Goal: Ask a question: Seek information or help from site administrators or community

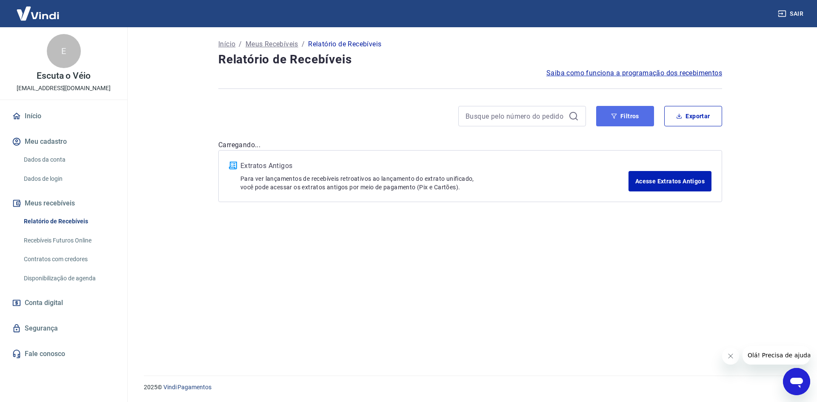
click at [617, 123] on button "Filtros" at bounding box center [625, 116] width 58 height 20
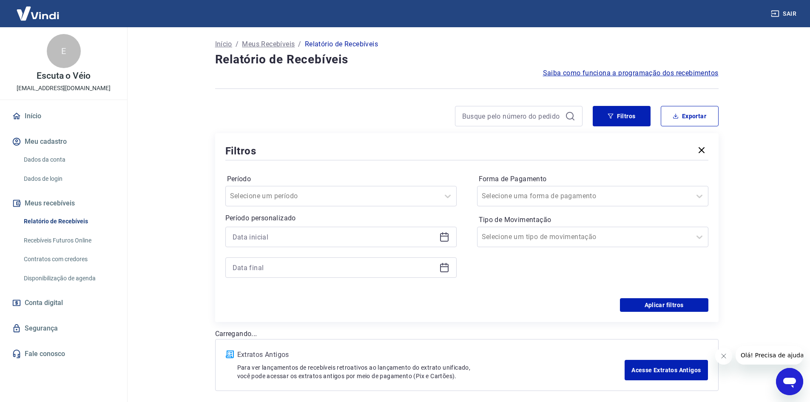
click at [445, 235] on icon at bounding box center [444, 237] width 10 height 10
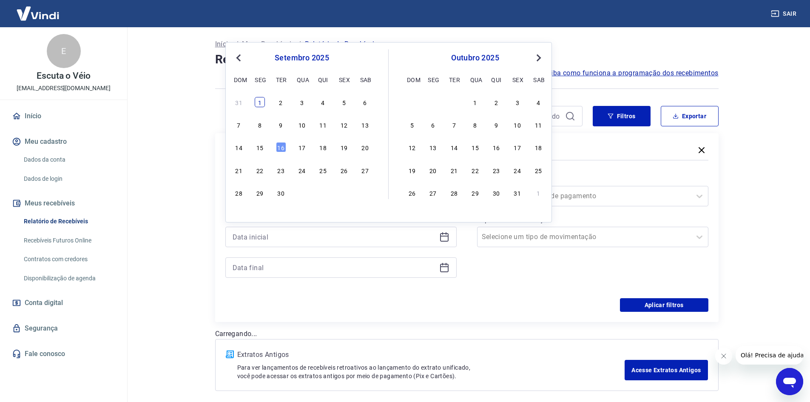
click at [262, 103] on div "1" at bounding box center [260, 102] width 10 height 10
type input "[DATE]"
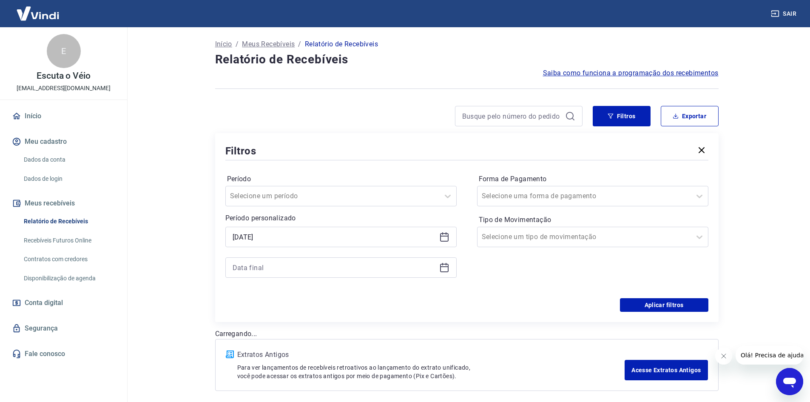
click at [448, 267] on icon at bounding box center [444, 268] width 9 height 9
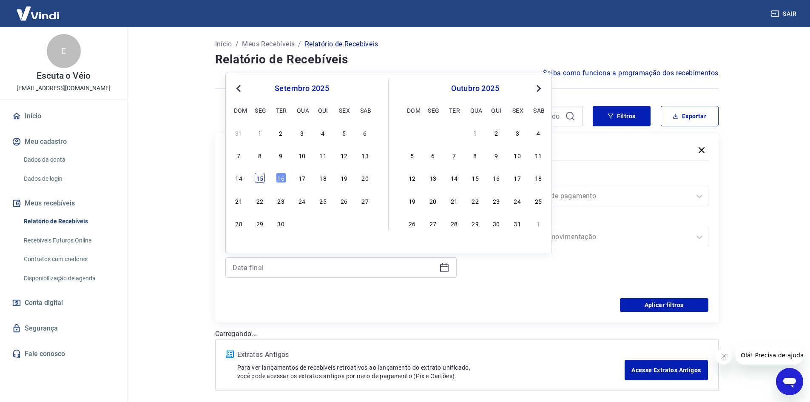
click at [260, 179] on div "15" at bounding box center [260, 178] width 10 height 10
type input "[DATE]"
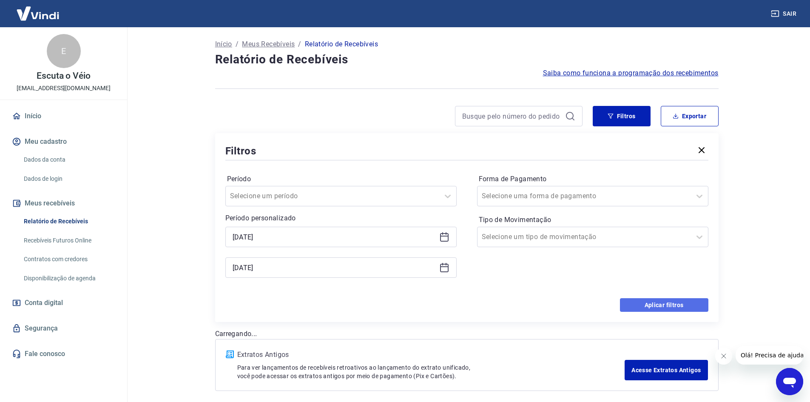
click at [701, 309] on button "Aplicar filtros" at bounding box center [664, 305] width 88 height 14
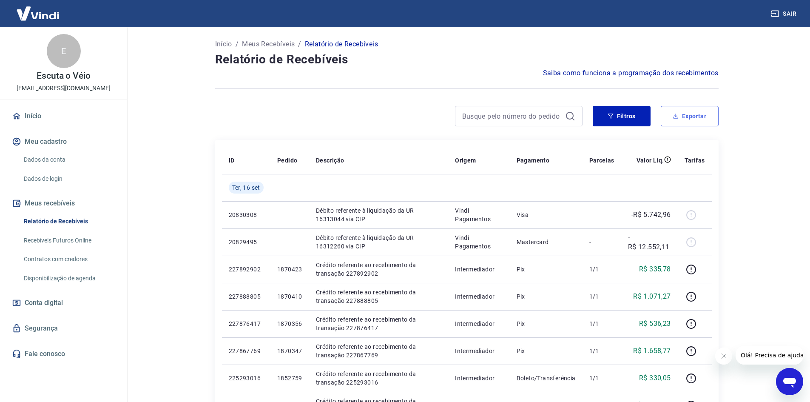
click at [717, 116] on button "Exportar" at bounding box center [690, 116] width 58 height 20
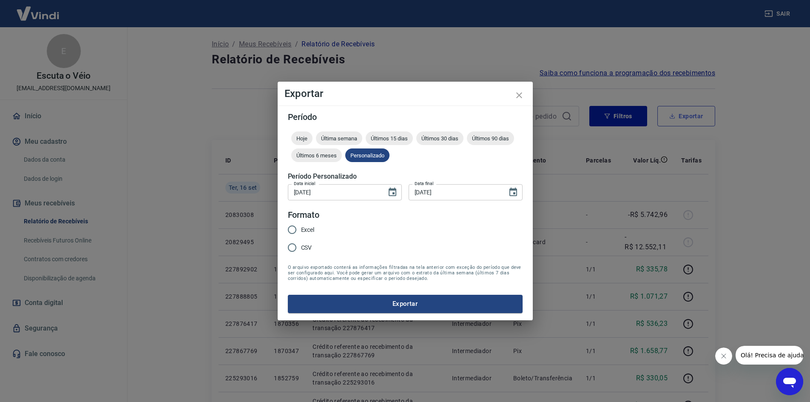
type input "[DATE]"
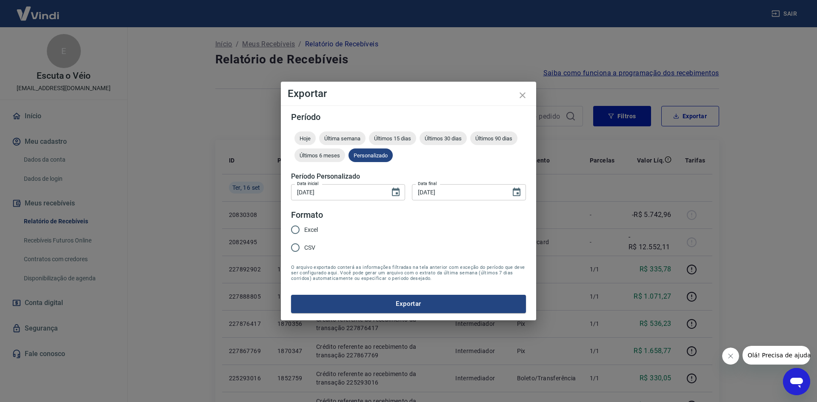
click at [301, 230] on input "Excel" at bounding box center [295, 230] width 18 height 18
radio input "true"
click at [329, 302] on button "Exportar" at bounding box center [408, 304] width 235 height 18
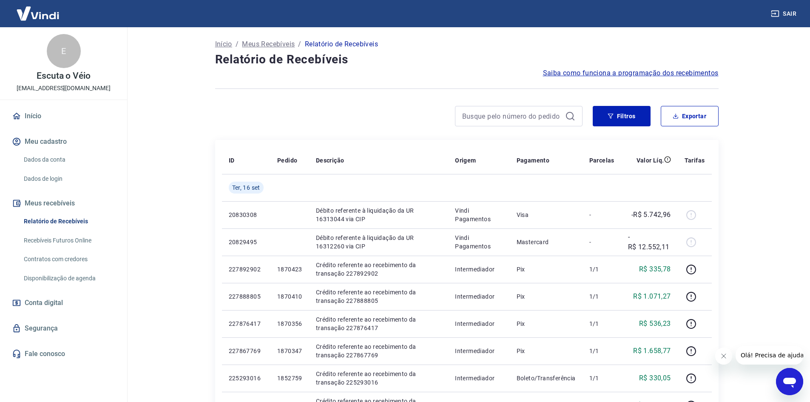
click at [66, 260] on link "Contratos com credores" at bounding box center [68, 259] width 97 height 17
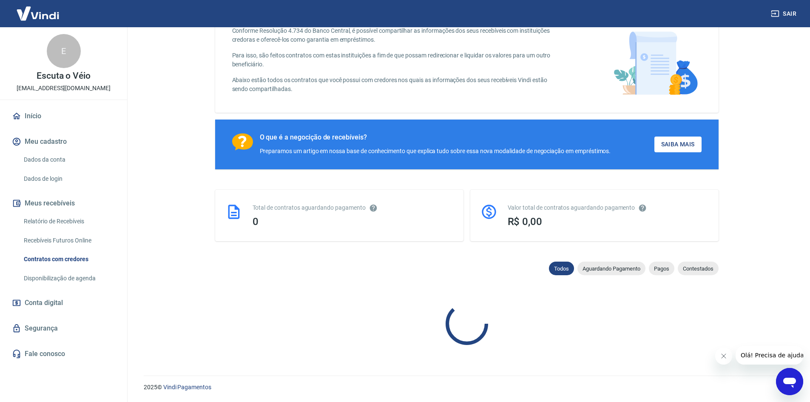
scroll to position [54, 0]
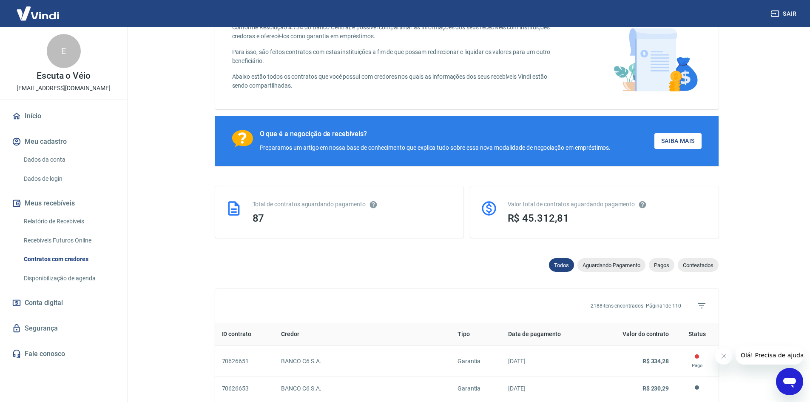
click at [724, 357] on icon "Fechar mensagem da empresa" at bounding box center [723, 356] width 7 height 7
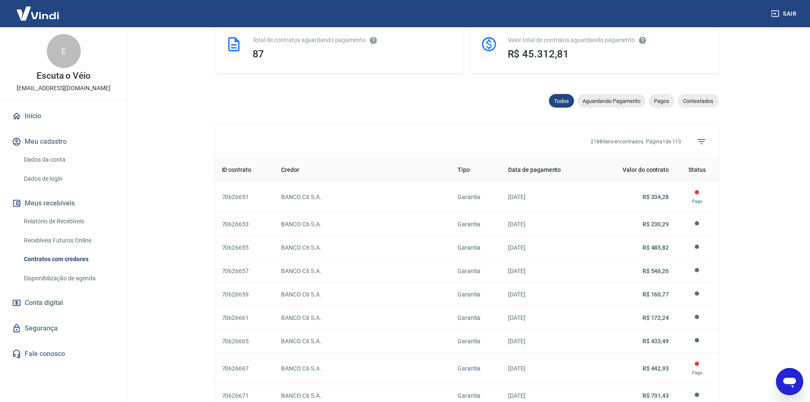
scroll to position [224, 0]
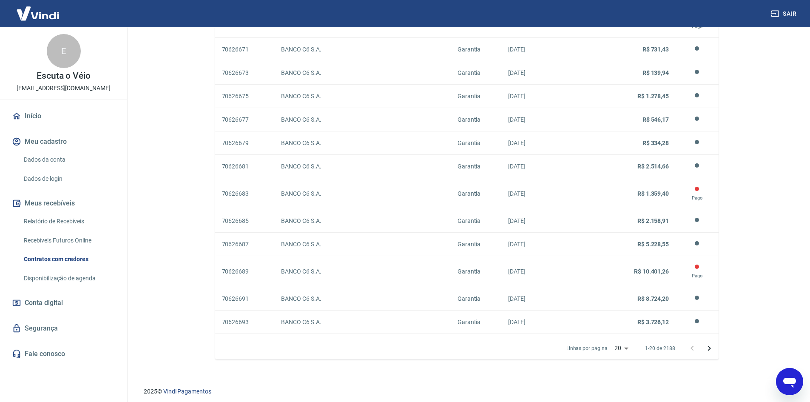
scroll to position [572, 0]
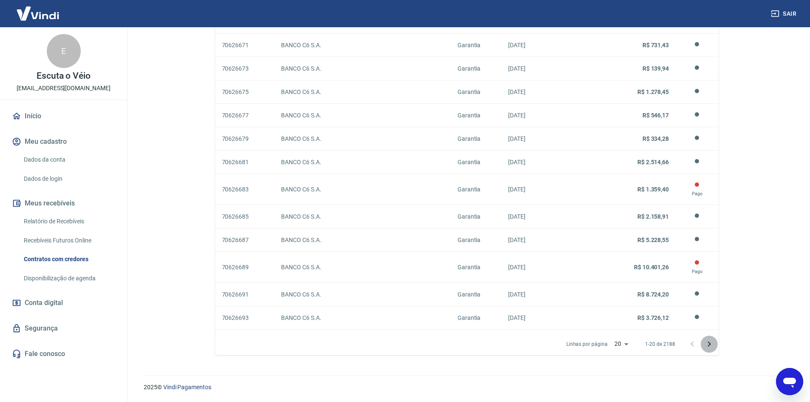
click at [713, 343] on icon "Próxima página" at bounding box center [709, 344] width 10 height 10
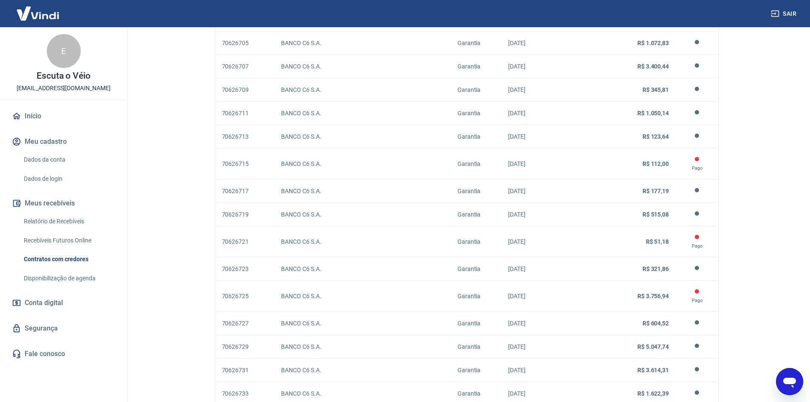
scroll to position [572, 0]
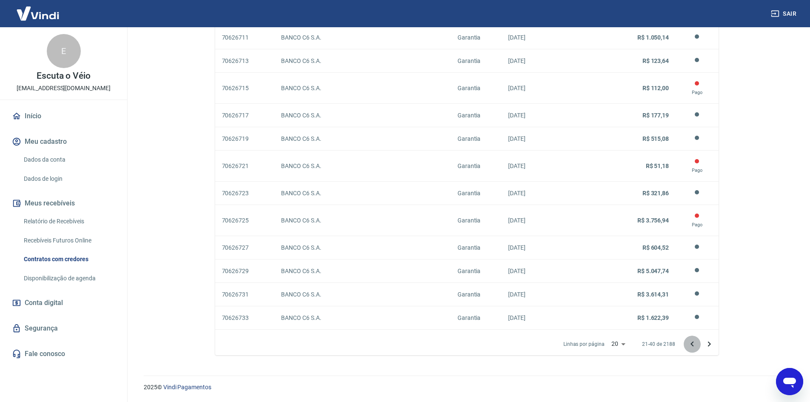
click at [696, 347] on icon "Página anterior" at bounding box center [692, 344] width 10 height 10
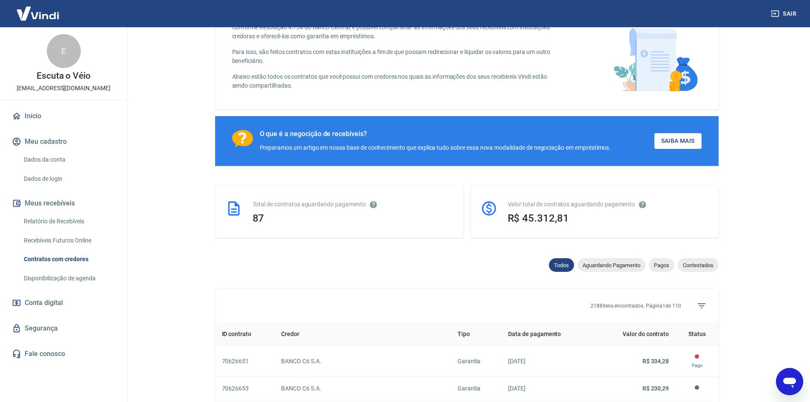
scroll to position [572, 0]
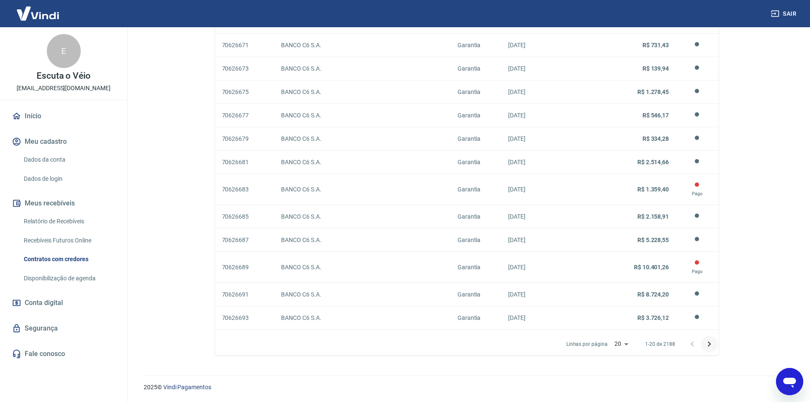
click at [707, 343] on icon "Próxima página" at bounding box center [709, 344] width 10 height 10
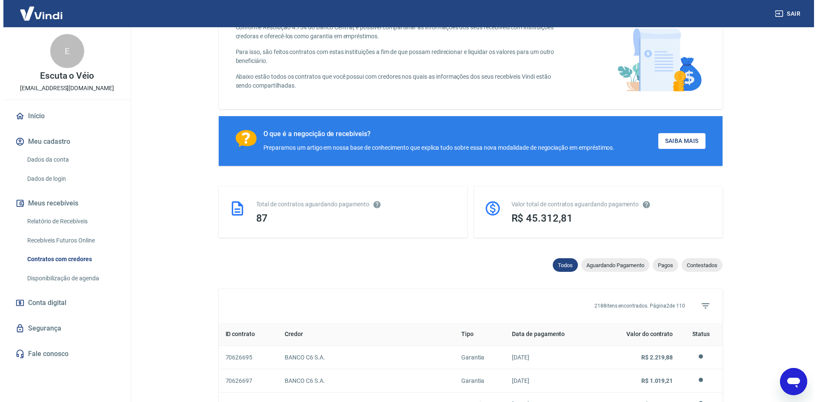
scroll to position [572, 0]
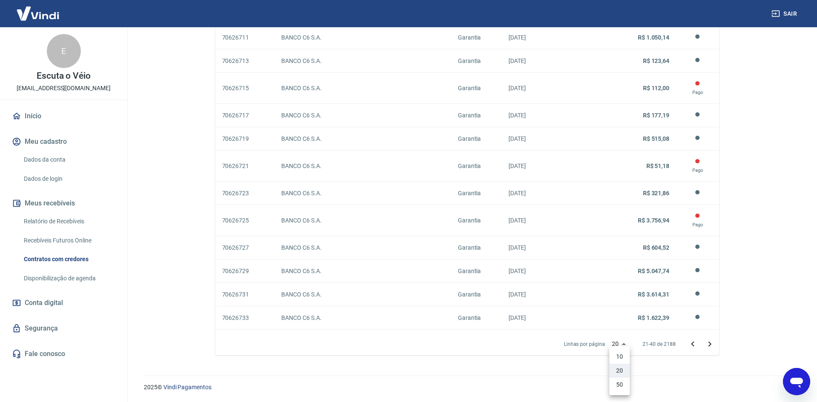
click at [619, 381] on li "50" at bounding box center [619, 385] width 20 height 14
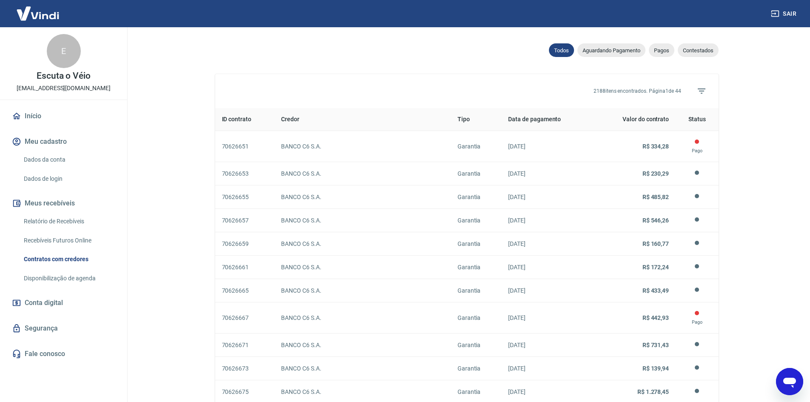
scroll to position [287, 0]
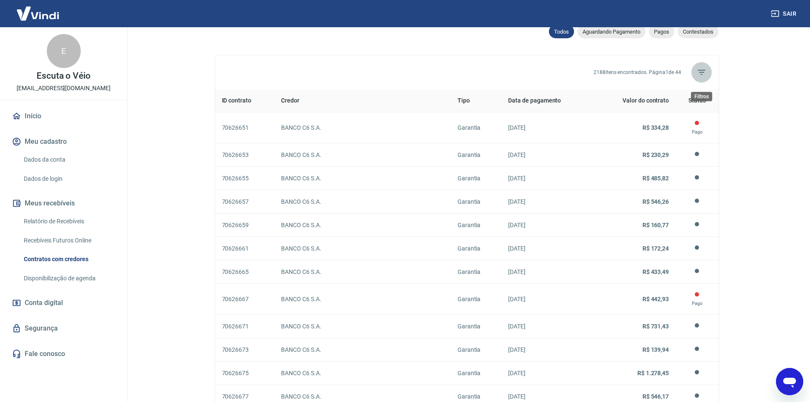
click at [698, 73] on icon "Filtros" at bounding box center [702, 72] width 10 height 10
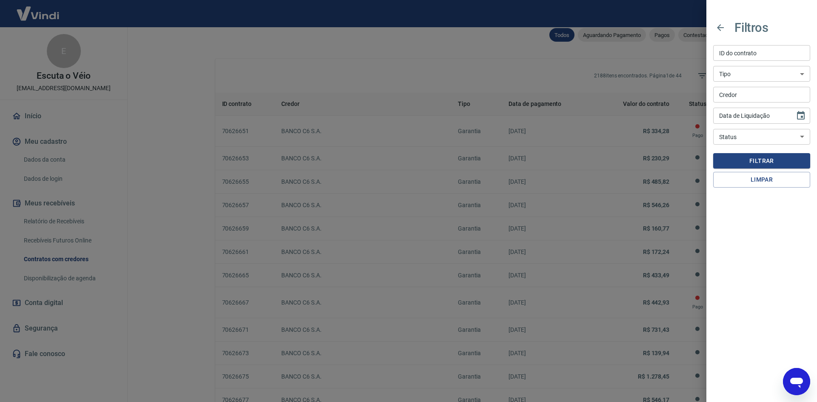
click at [628, 126] on div at bounding box center [408, 201] width 817 height 402
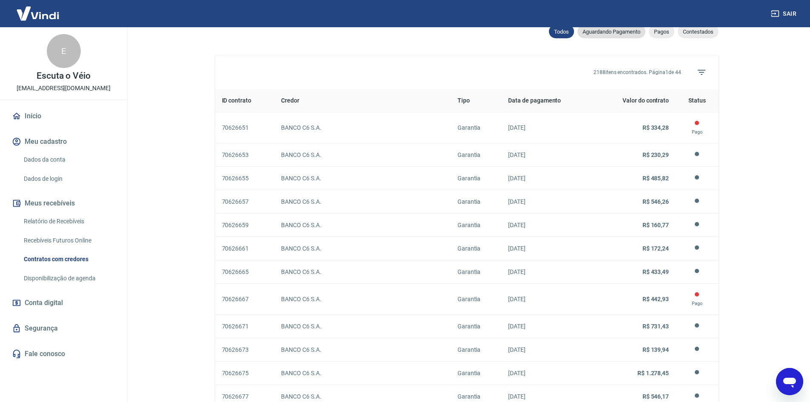
click at [626, 35] on span "Aguardando Pagamento" at bounding box center [612, 32] width 68 height 6
select select "waiting_payment"
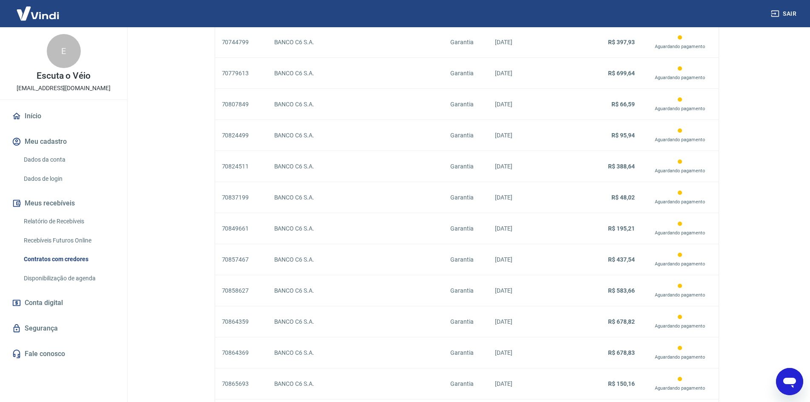
scroll to position [1366, 0]
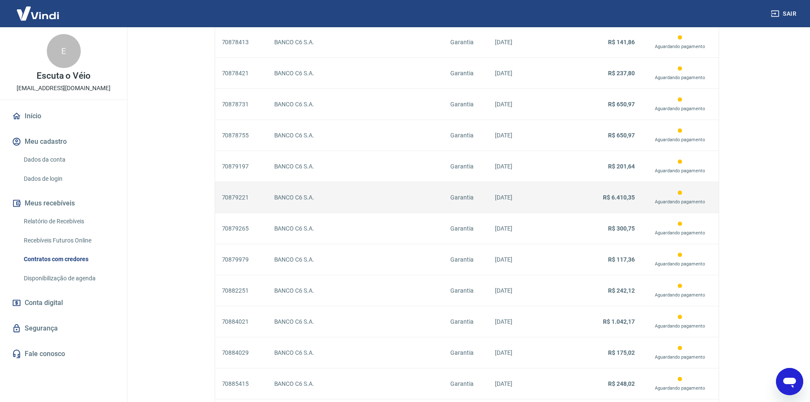
click at [381, 198] on p "BANCO C6 S.A." at bounding box center [355, 197] width 163 height 9
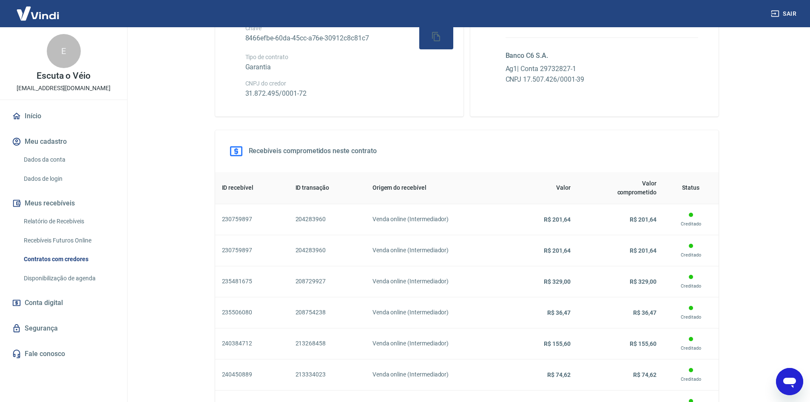
scroll to position [171, 0]
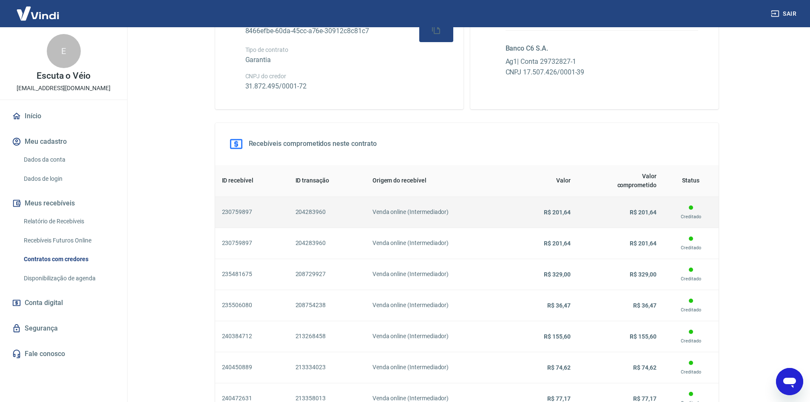
click at [501, 215] on h6 "Venda online (Intermediador)" at bounding box center [439, 212] width 133 height 9
click at [548, 214] on span "R$ 201,64" at bounding box center [557, 212] width 27 height 7
click at [659, 211] on td "R$ 201,64" at bounding box center [621, 212] width 86 height 31
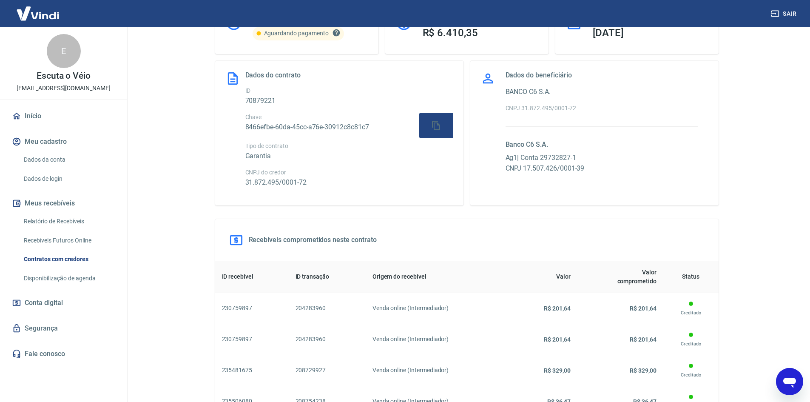
scroll to position [51, 0]
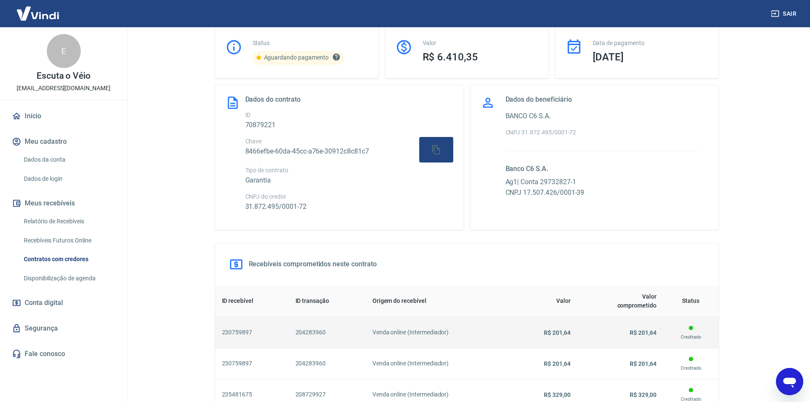
click at [556, 335] on span "R$ 201,64" at bounding box center [557, 332] width 27 height 7
click at [685, 336] on p "Creditado" at bounding box center [691, 338] width 42 height 8
click at [625, 325] on td "R$ 201,64" at bounding box center [621, 332] width 86 height 31
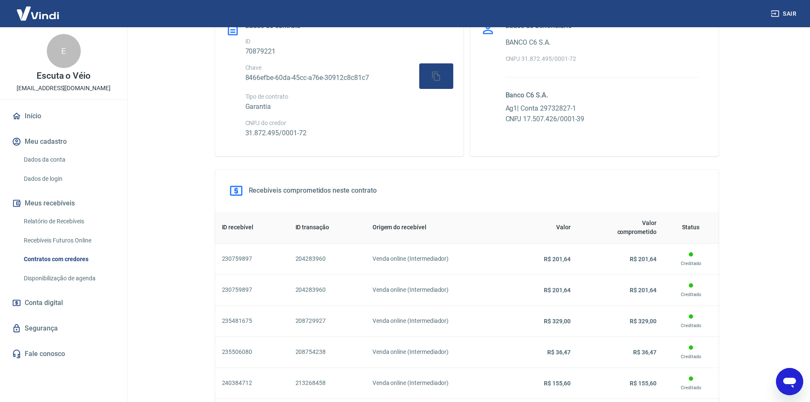
scroll to position [108, 0]
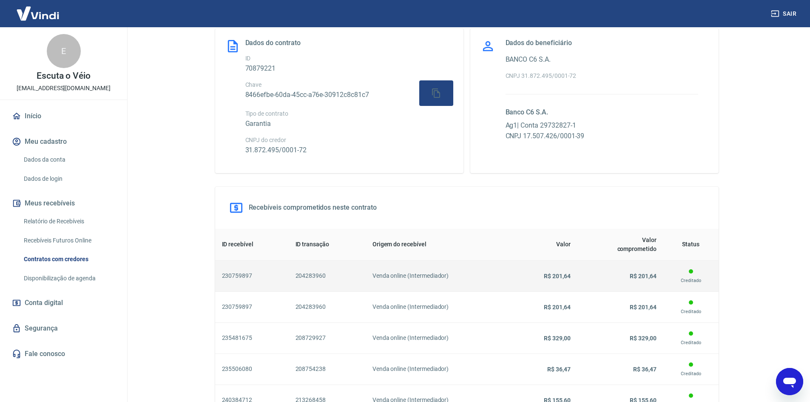
click at [693, 273] on div at bounding box center [691, 271] width 4 height 4
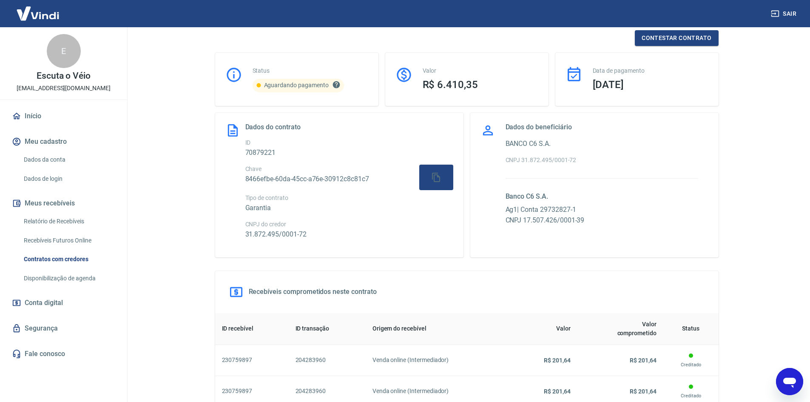
scroll to position [6, 0]
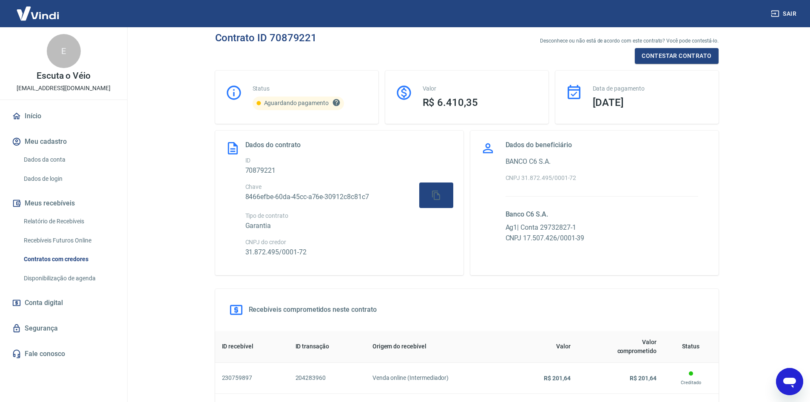
click at [794, 380] on icon "Abrir janela de mensagens" at bounding box center [790, 383] width 13 height 10
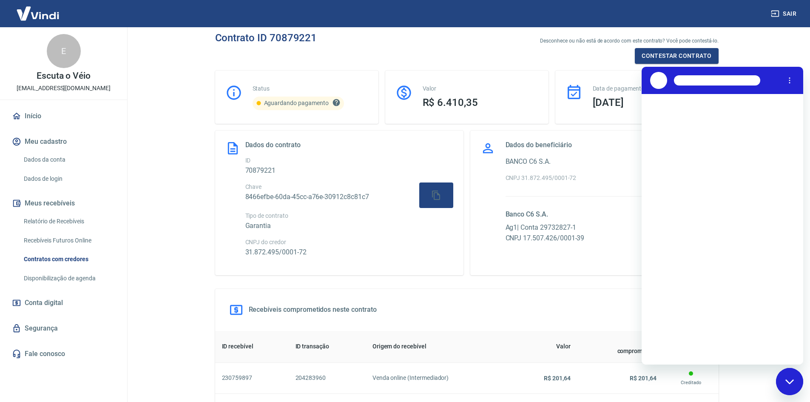
scroll to position [0, 0]
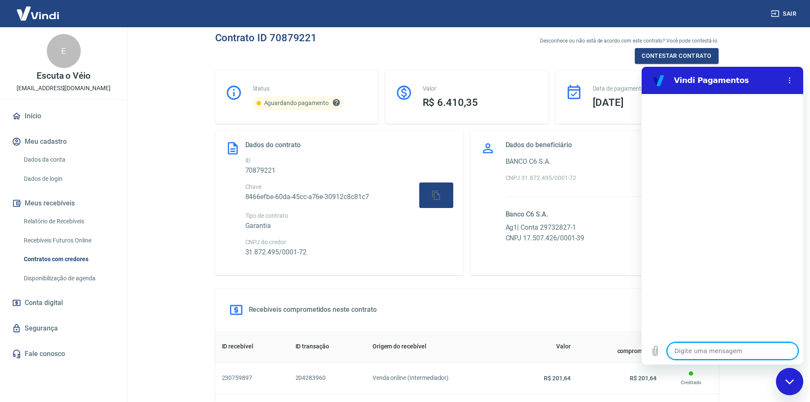
type textarea "B"
type textarea "x"
type textarea "Bo"
type textarea "x"
type textarea "Bom"
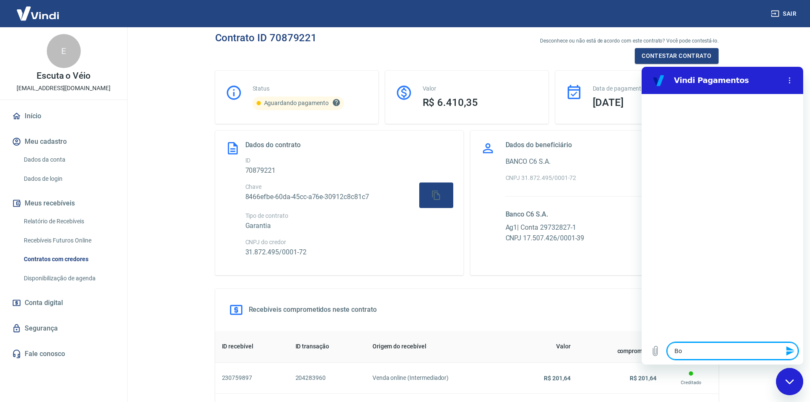
type textarea "x"
type textarea "Bom"
type textarea "x"
type textarea "Bom d"
type textarea "x"
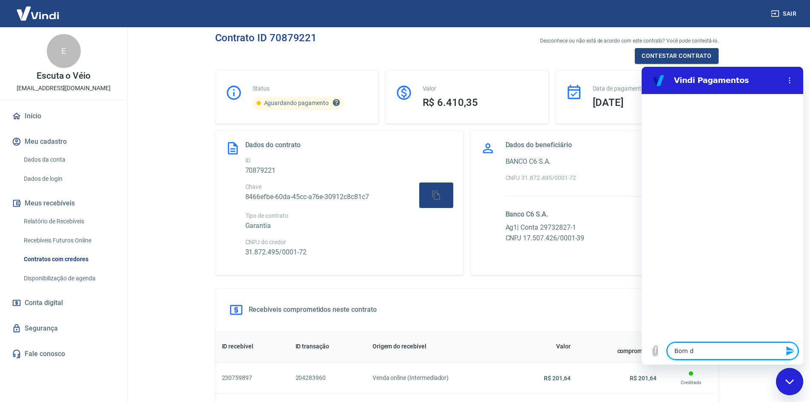
type textarea "Bom di"
type textarea "x"
type textarea "Bom dia"
type textarea "x"
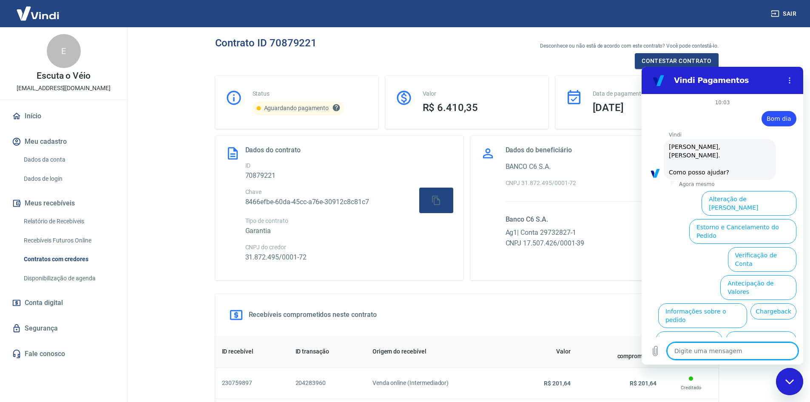
scroll to position [20, 0]
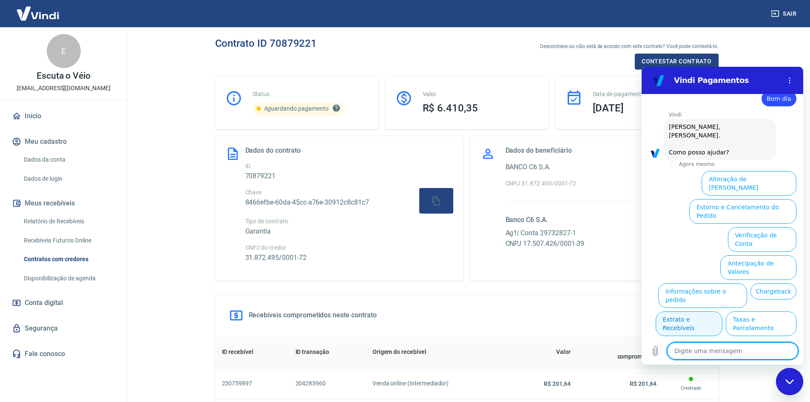
click at [723, 311] on button "Extrato e Recebíveis" at bounding box center [689, 323] width 67 height 25
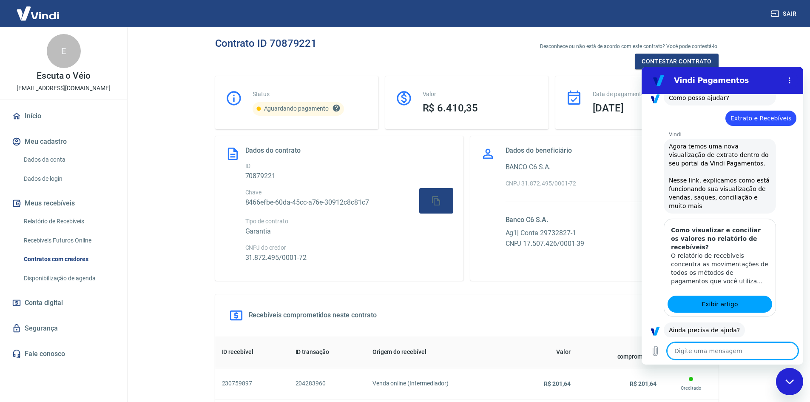
scroll to position [96, 0]
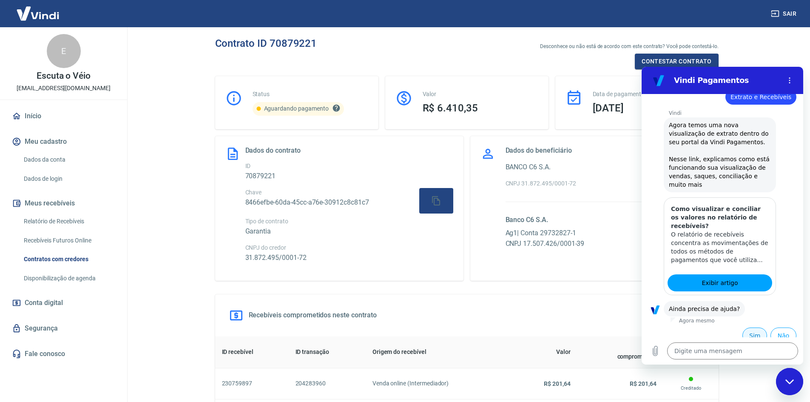
click at [743, 328] on button "Sim" at bounding box center [755, 336] width 25 height 16
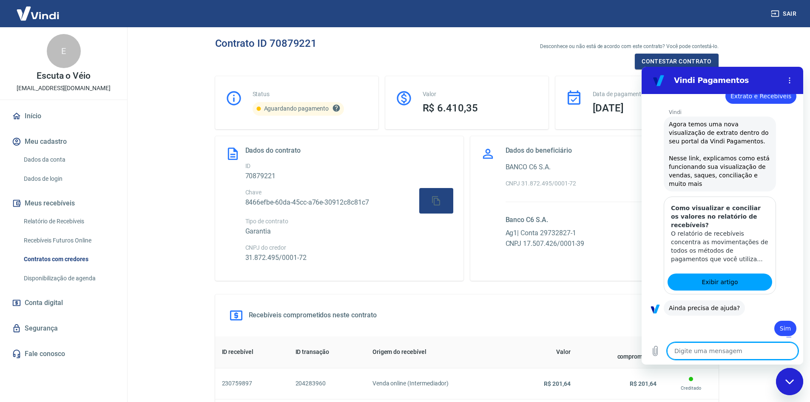
type textarea "x"
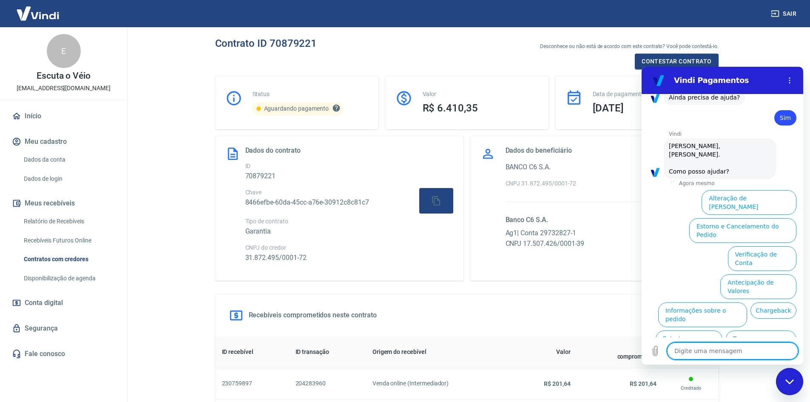
scroll to position [318, 0]
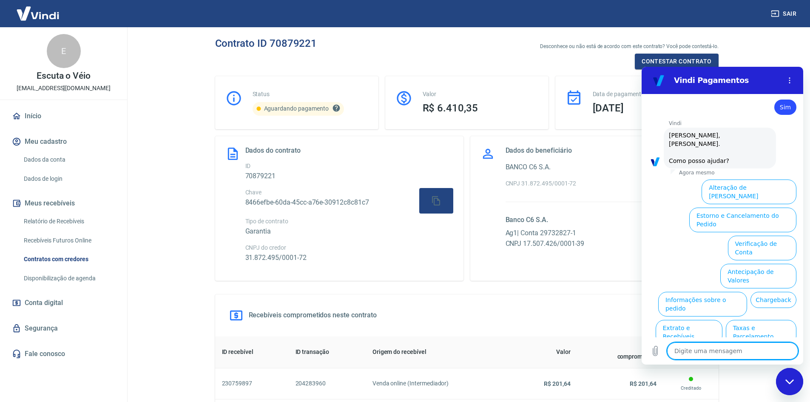
click at [714, 354] on textarea at bounding box center [732, 350] width 131 height 17
type textarea "F"
type textarea "x"
type textarea "Fa"
type textarea "x"
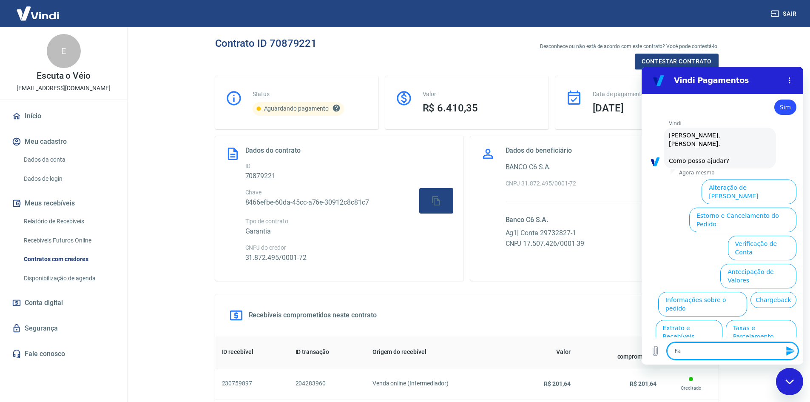
type textarea "Fal"
type textarea "x"
type textarea "Fala"
type textarea "x"
type textarea "Falar"
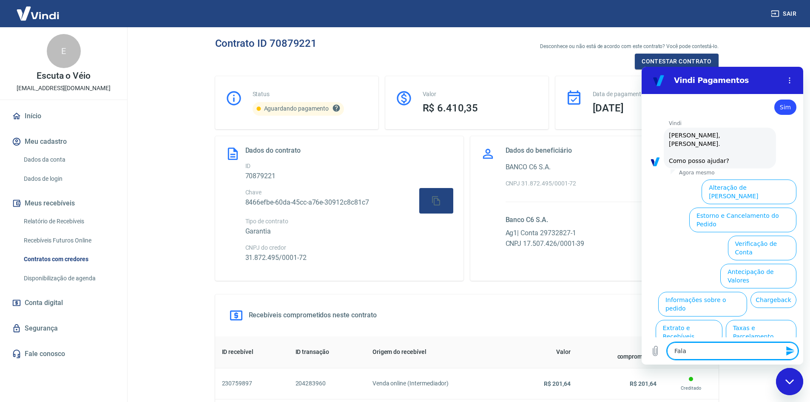
type textarea "x"
type textarea "Falar"
type textarea "x"
type textarea "Falar c"
type textarea "x"
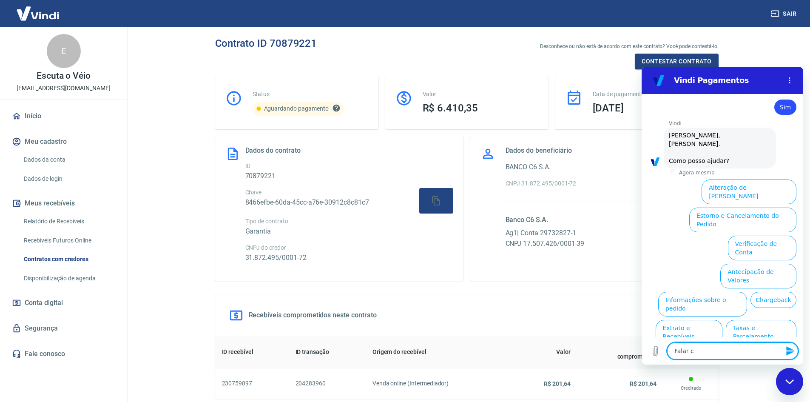
type textarea "Falar co"
type textarea "x"
type textarea "Falar com"
type textarea "x"
type textarea "Falar com"
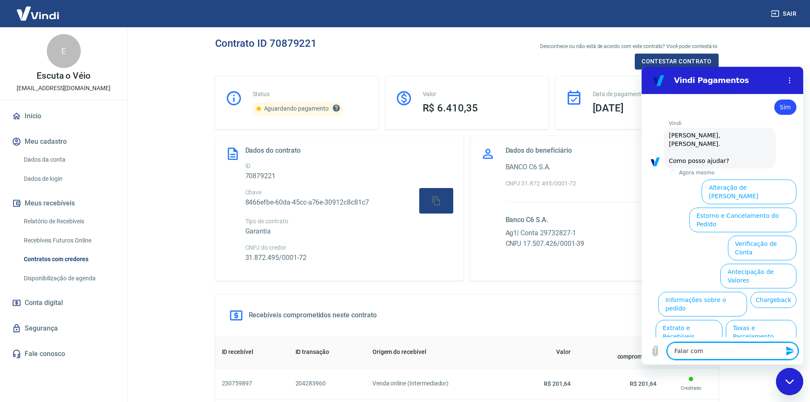
type textarea "x"
type textarea "Falar com a"
type textarea "x"
type textarea "Falar com at"
type textarea "x"
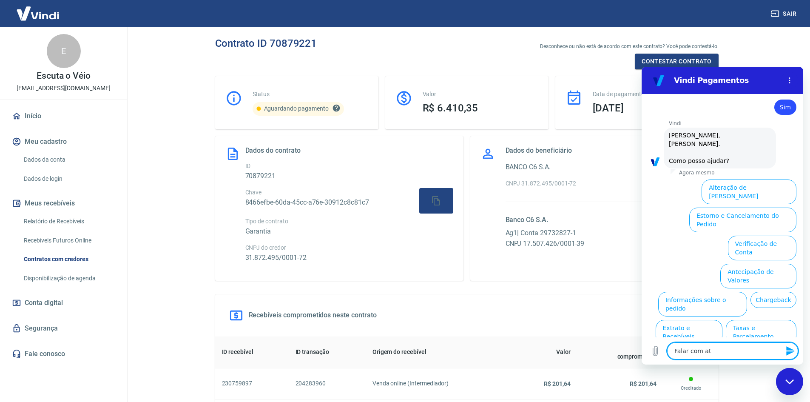
type textarea "Falar com ate"
type textarea "x"
type textarea "Falar com [GEOGRAPHIC_DATA]"
type textarea "x"
type textarea "Falar com atend"
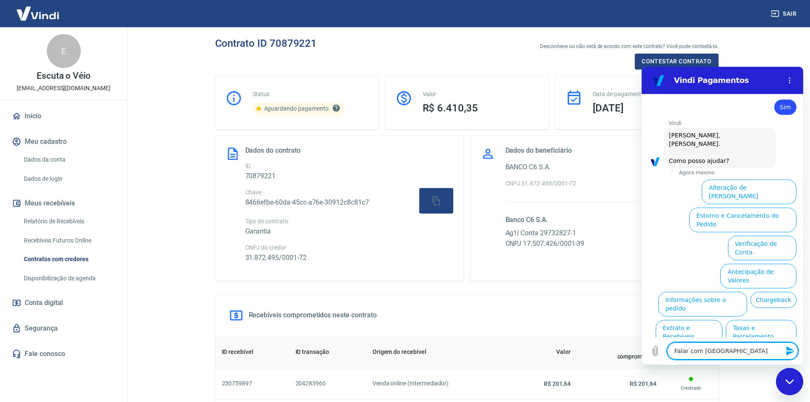
type textarea "x"
type textarea "Falar com atende"
type textarea "x"
type textarea "Falar com atenden"
type textarea "x"
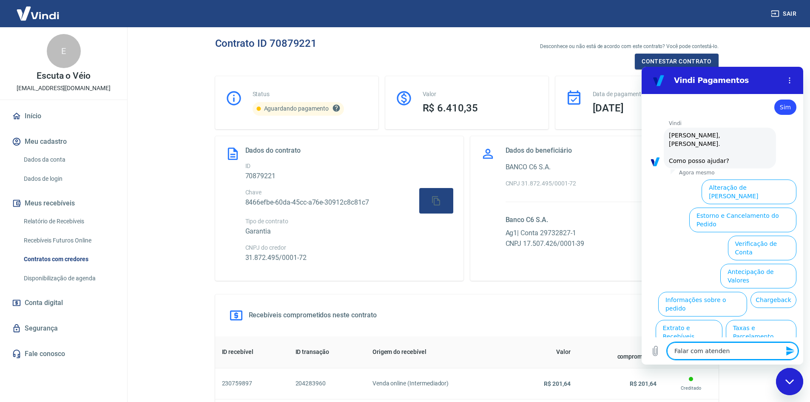
type textarea "Falar com atendent"
type textarea "x"
type textarea "Falar com atendente"
type textarea "x"
type textarea "Falar com atendente"
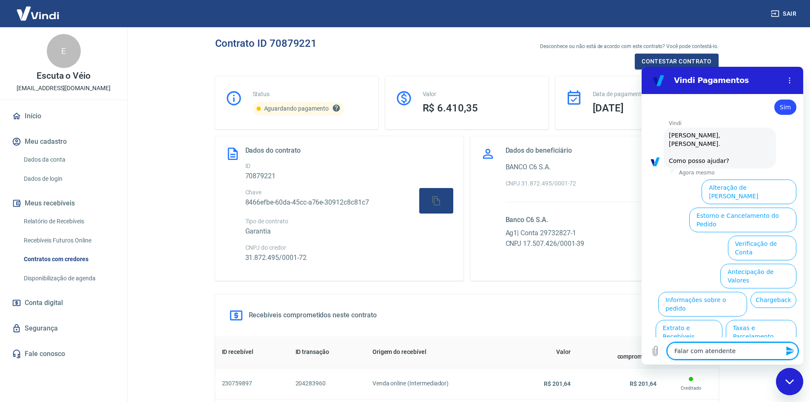
type textarea "x"
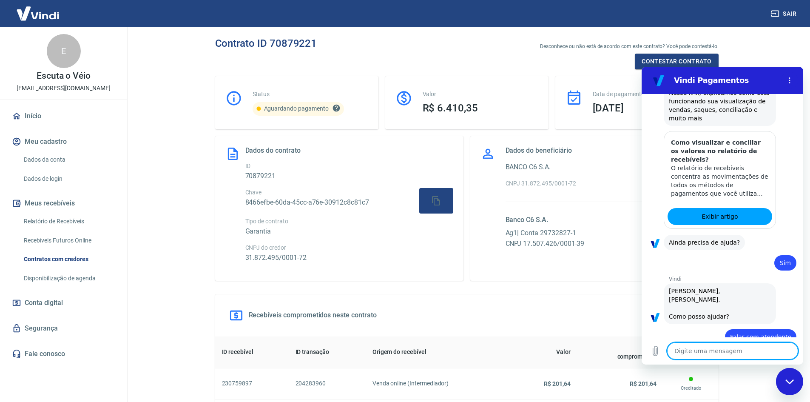
type textarea "x"
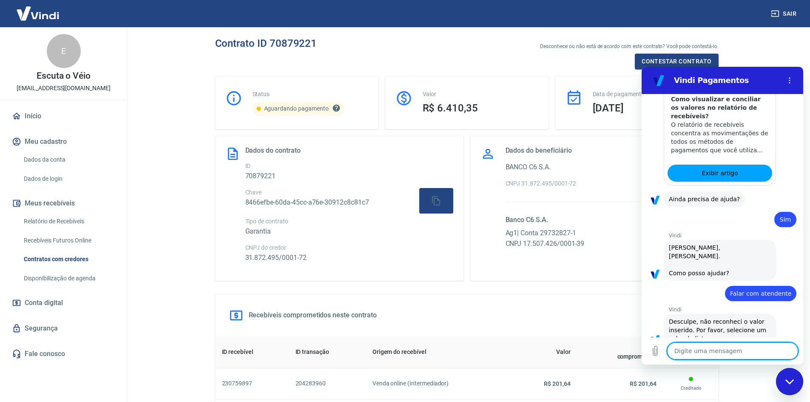
scroll to position [207, 0]
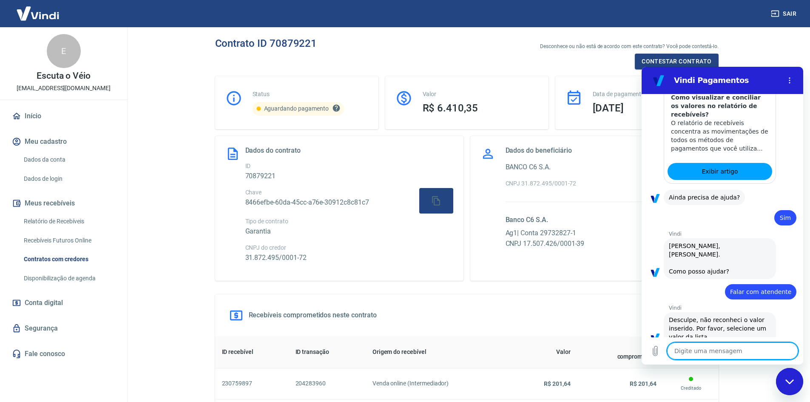
type textarea "v"
type textarea "x"
type textarea "vo"
type textarea "x"
type textarea "vol"
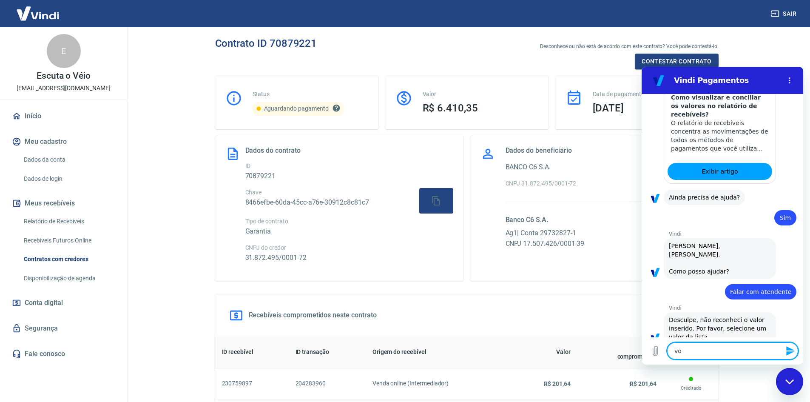
type textarea "x"
type textarea "volt"
type textarea "x"
type textarea "volta"
type textarea "x"
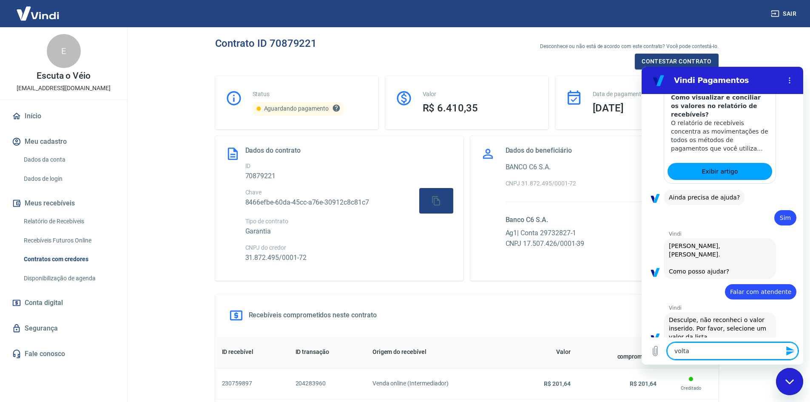
type textarea "voltar"
type textarea "x"
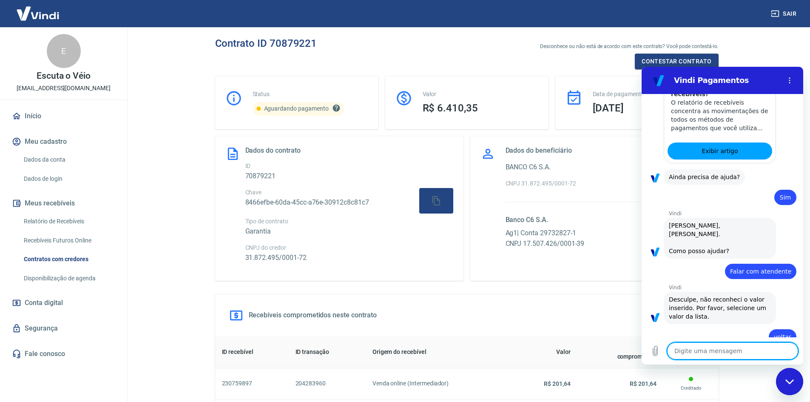
type textarea "x"
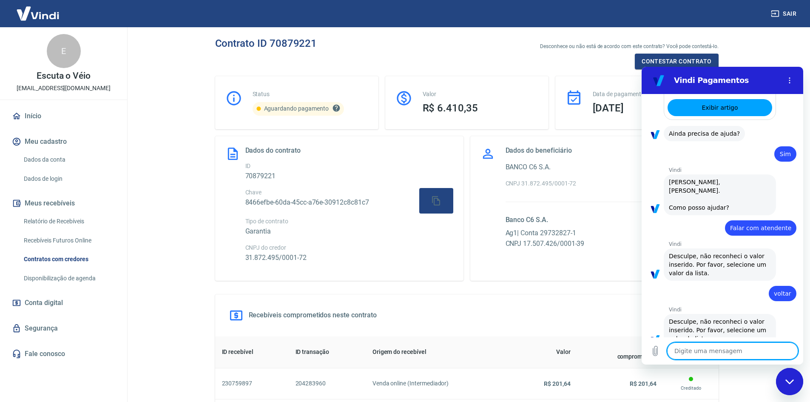
scroll to position [273, 0]
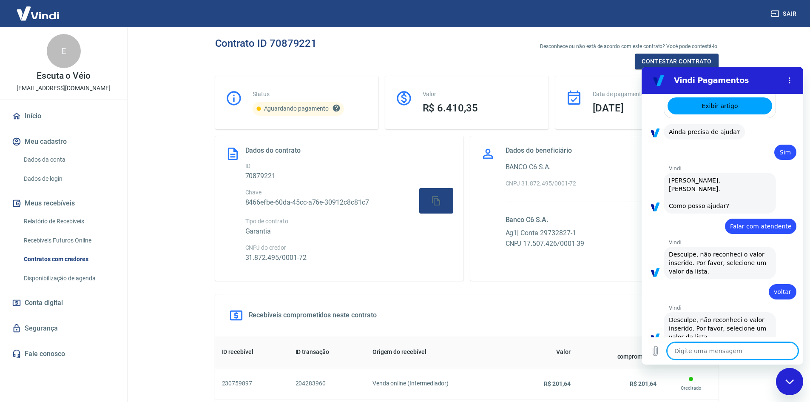
type textarea "m"
type textarea "x"
type textarea "me"
type textarea "x"
type textarea "men"
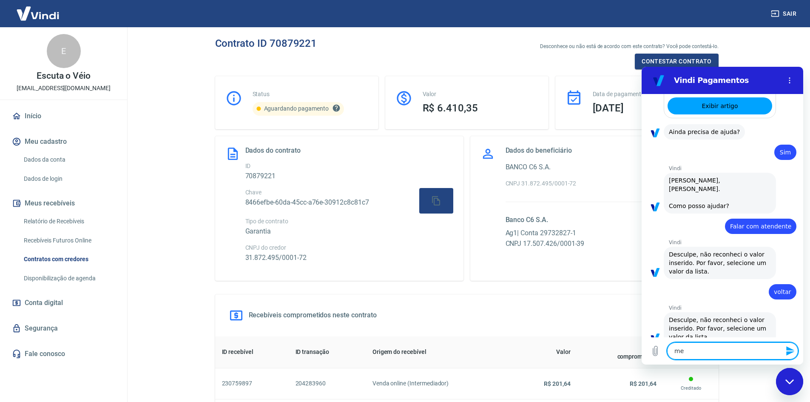
type textarea "x"
type textarea "menu"
type textarea "x"
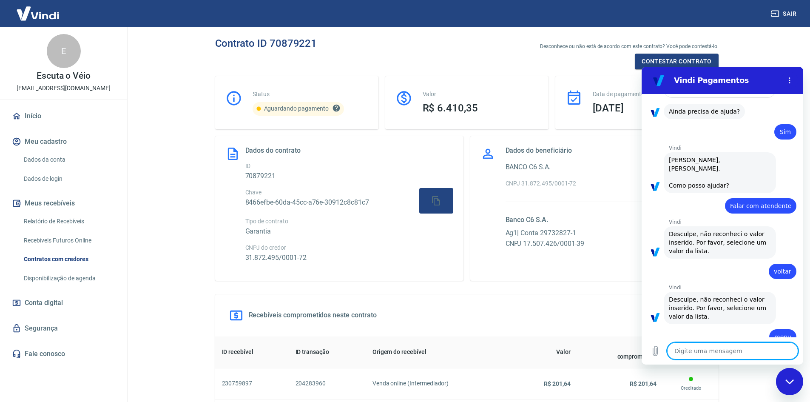
type textarea "x"
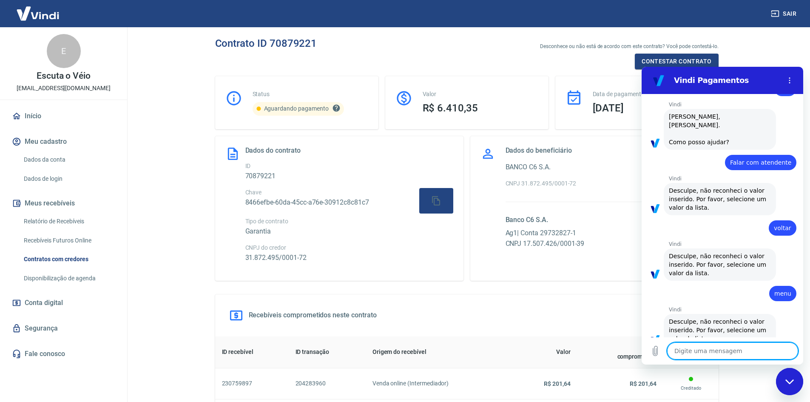
scroll to position [338, 0]
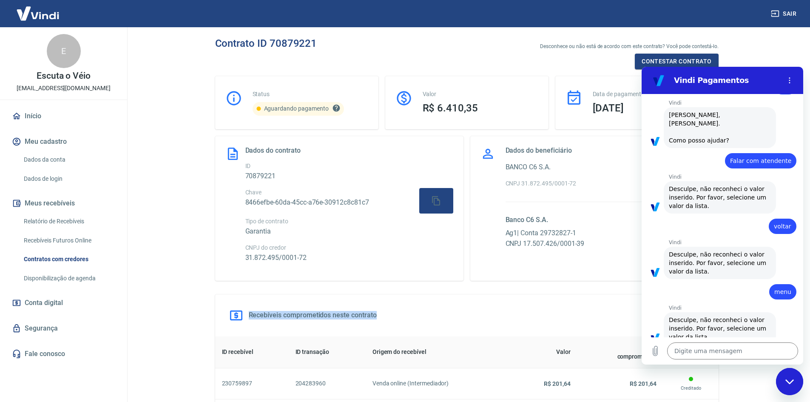
drag, startPoint x: 804, startPoint y: 297, endPoint x: 810, endPoint y: 244, distance: 53.6
click at [810, 244] on html "Sair E Escuta o Véio [EMAIL_ADDRESS][DOMAIN_NAME] Início Meu cadastro Dados da …" at bounding box center [405, 201] width 810 height 402
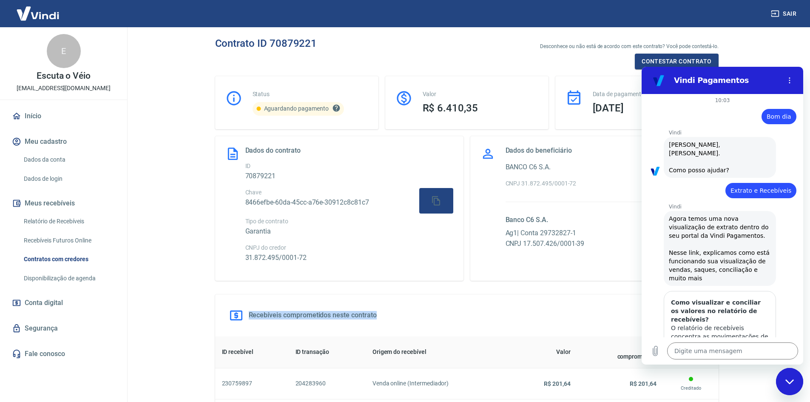
scroll to position [0, 0]
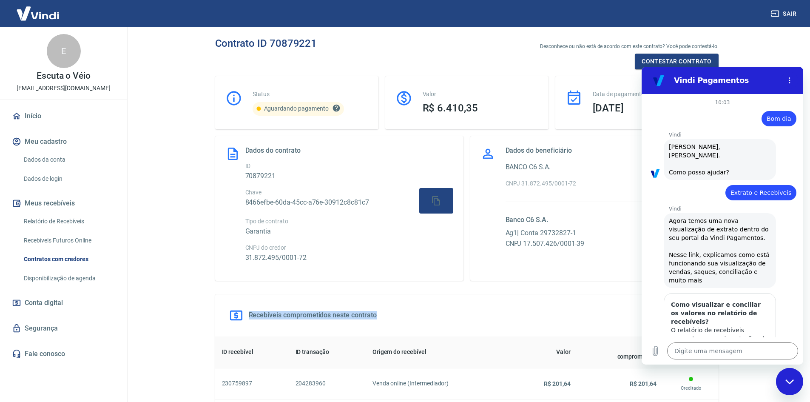
drag, startPoint x: 799, startPoint y: 247, endPoint x: 1446, endPoint y: 181, distance: 650.8
click at [750, 188] on span "Extrato e Recebíveis" at bounding box center [761, 192] width 61 height 9
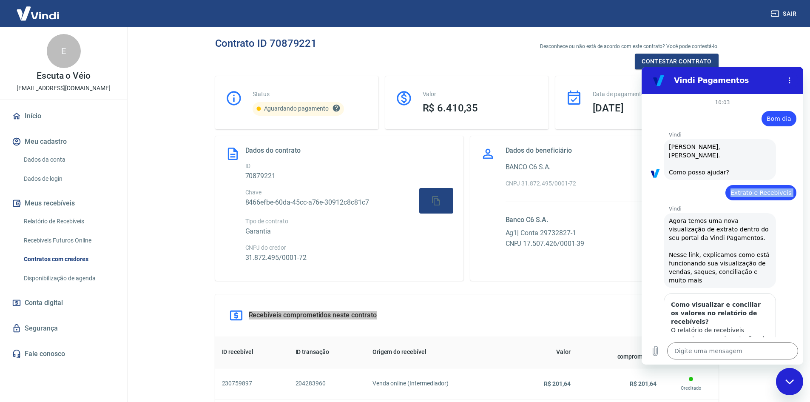
copy span "Extrato e Recebíveis"
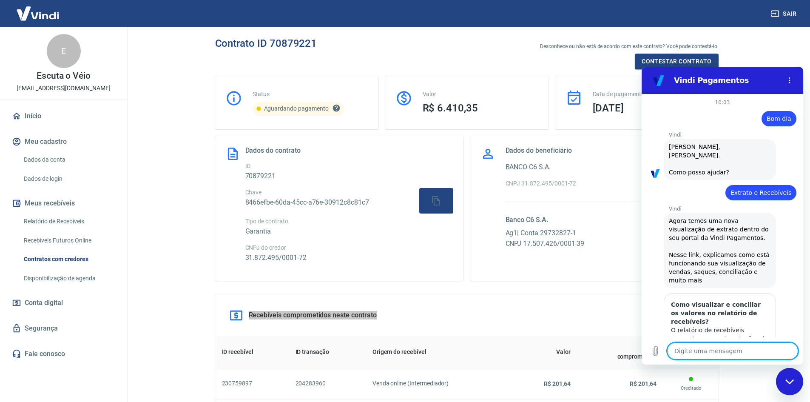
click at [707, 347] on textarea at bounding box center [732, 350] width 131 height 17
paste textarea "Extrato e Recebíveis"
type textarea "Extrato e Recebíveis"
type textarea "x"
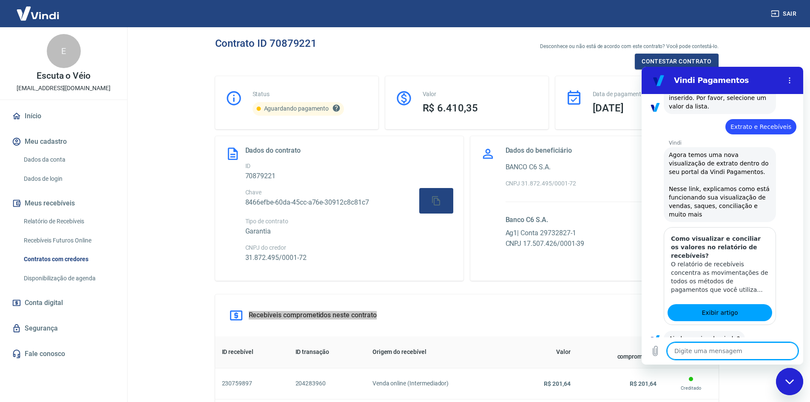
scroll to position [590, 0]
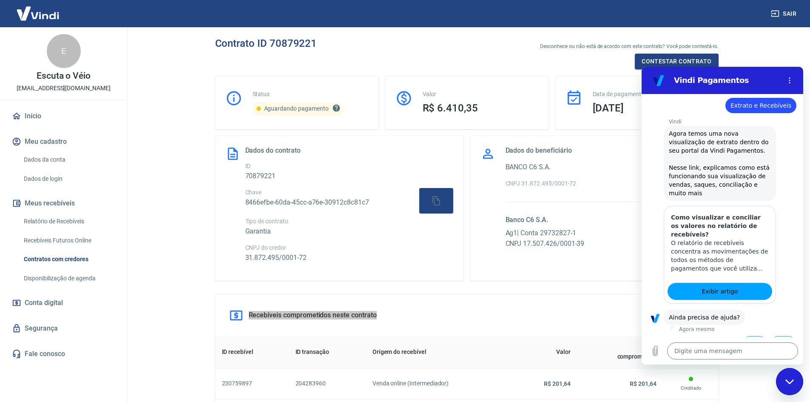
click at [745, 336] on button "Sim" at bounding box center [755, 344] width 25 height 16
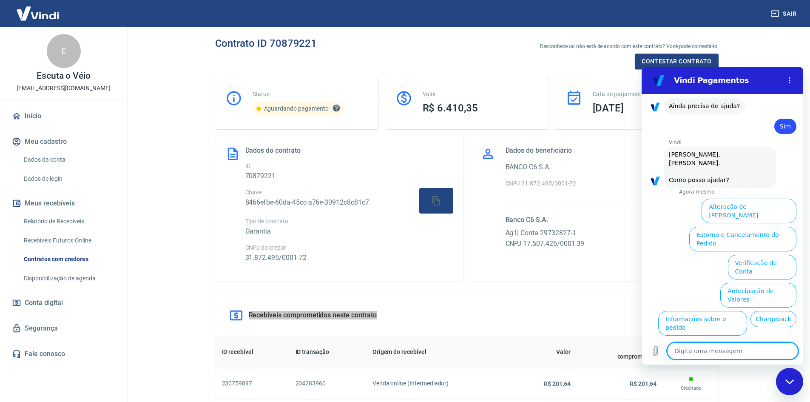
scroll to position [812, 0]
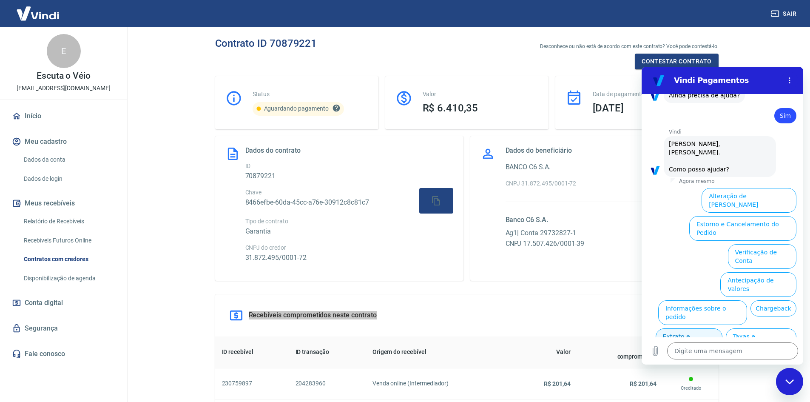
click at [723, 328] on button "Extrato e Recebíveis" at bounding box center [689, 340] width 67 height 25
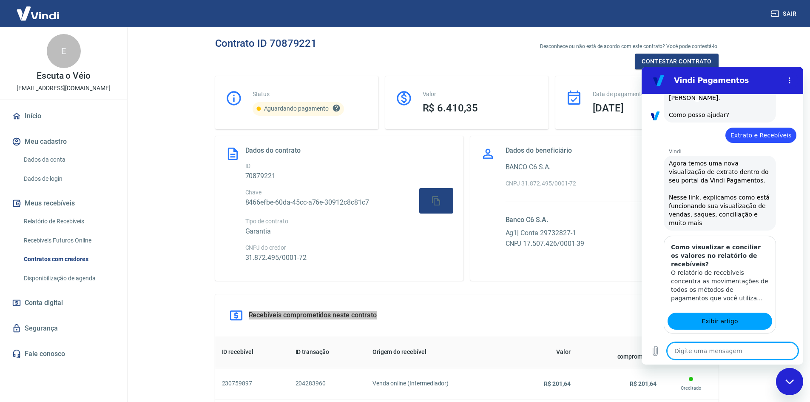
scroll to position [888, 0]
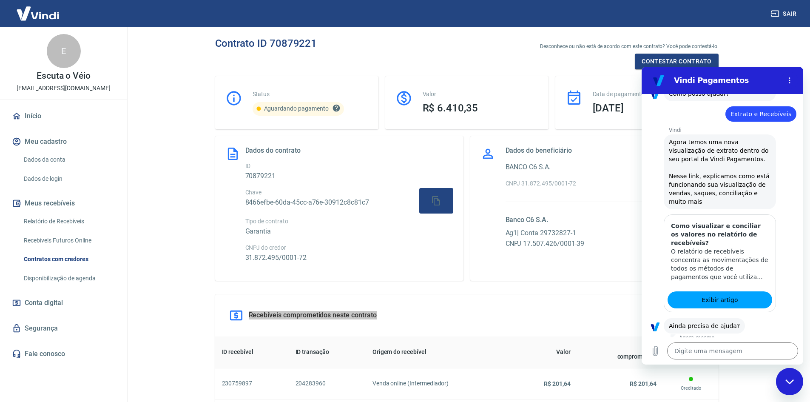
click at [743, 345] on button "Sim" at bounding box center [755, 353] width 25 height 16
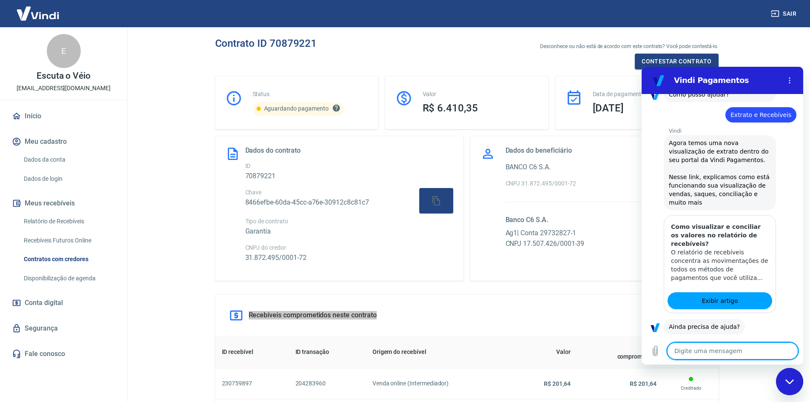
scroll to position [889, 0]
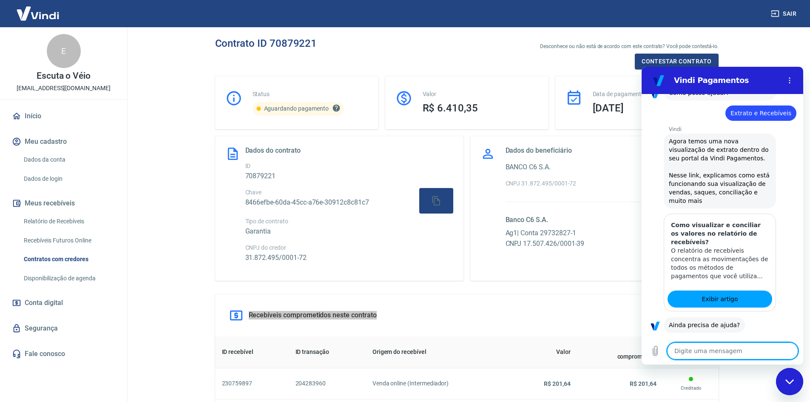
type textarea "x"
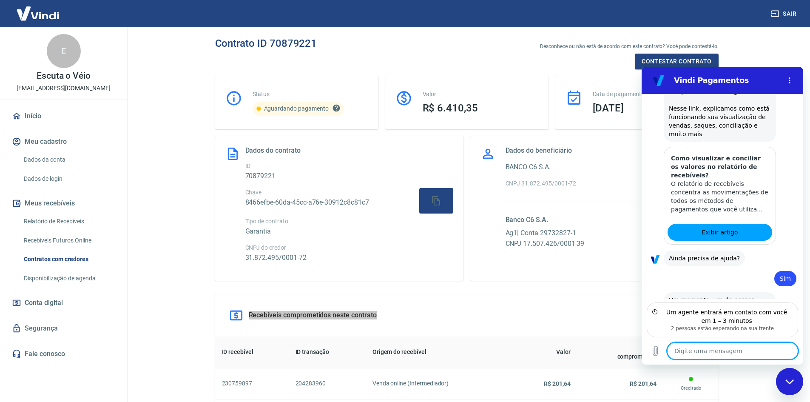
scroll to position [957, 0]
type textarea "B"
type textarea "x"
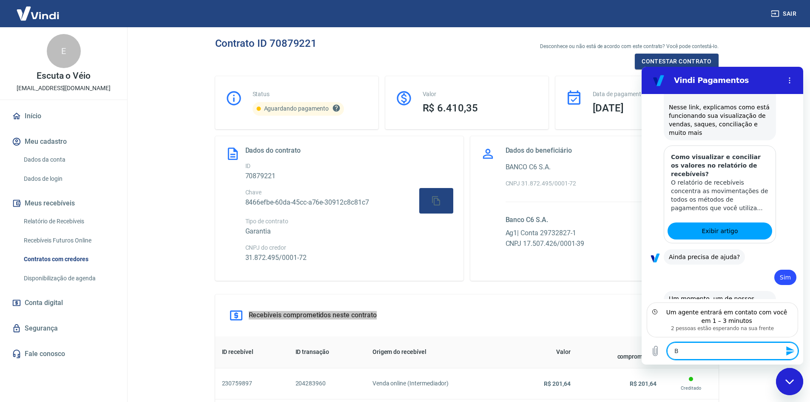
type textarea "Bo"
type textarea "x"
type textarea "Bom"
type textarea "x"
type textarea "Bom"
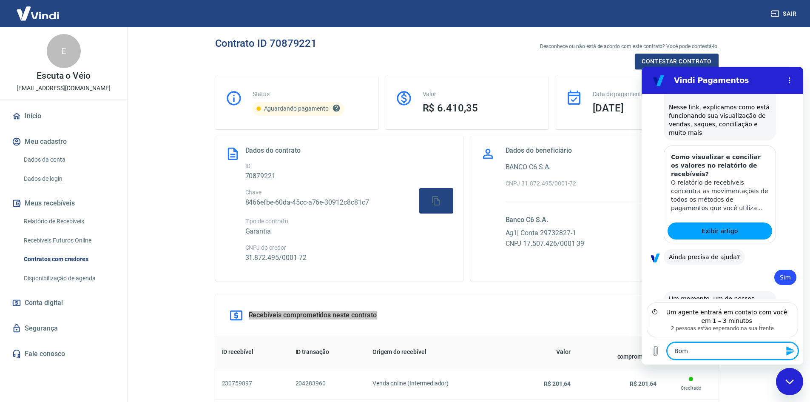
type textarea "x"
type textarea "Bom d"
type textarea "x"
type textarea "Bom di"
type textarea "x"
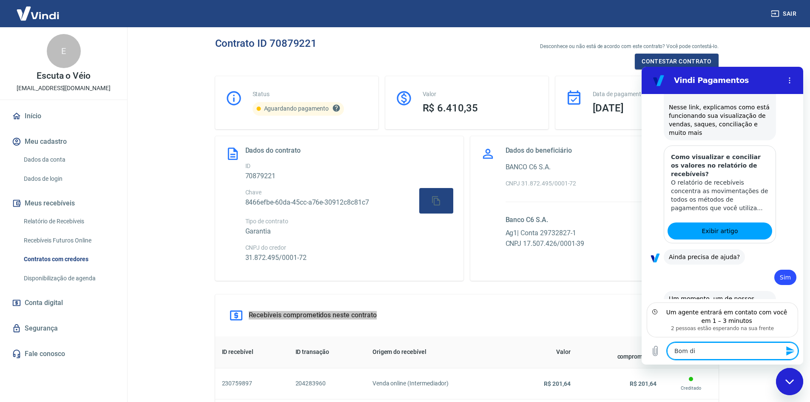
type textarea "Bom dia"
type textarea "x"
type textarea "Bom dia!"
type textarea "x"
type textarea "Bom dia!"
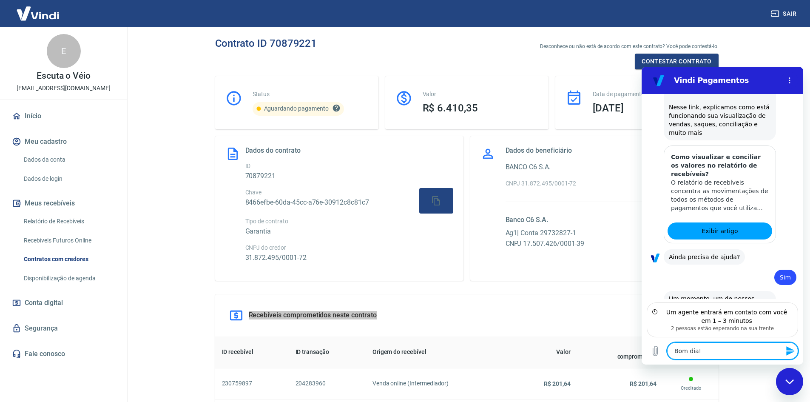
type textarea "x"
type textarea "Bom dia! T"
type textarea "x"
type textarea "Bom dia! Tu"
type textarea "x"
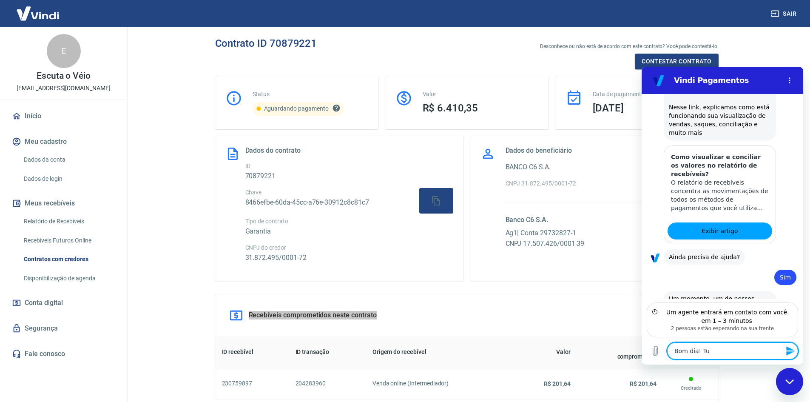
type textarea "Bom dia! Tud"
type textarea "x"
type textarea "Bom dia! Tudo"
type textarea "x"
type textarea "Bom dia! Tudo"
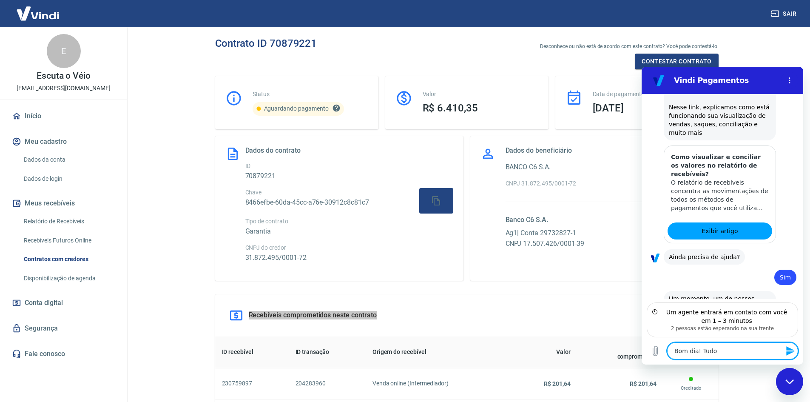
type textarea "x"
type textarea "Bom dia! Tudo b"
type textarea "x"
type textarea "Bom dia! Tudo be"
type textarea "x"
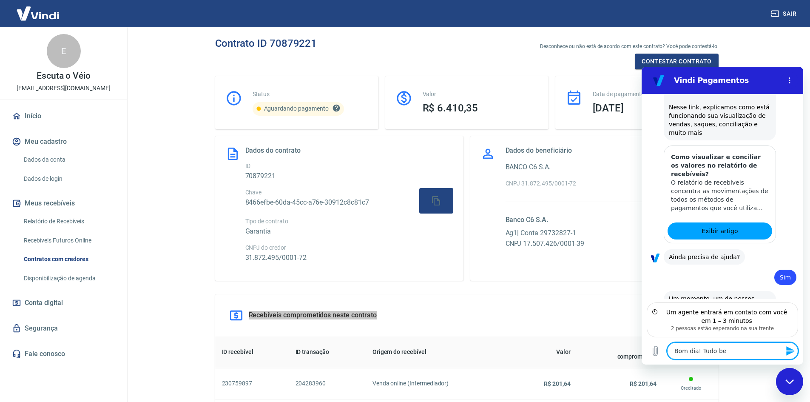
type textarea "Bom dia! Tudo bem"
type textarea "x"
type textarea "Bom dia! Tudo bem?"
type textarea "x"
type textarea "Bom dia! Tudo bem?"
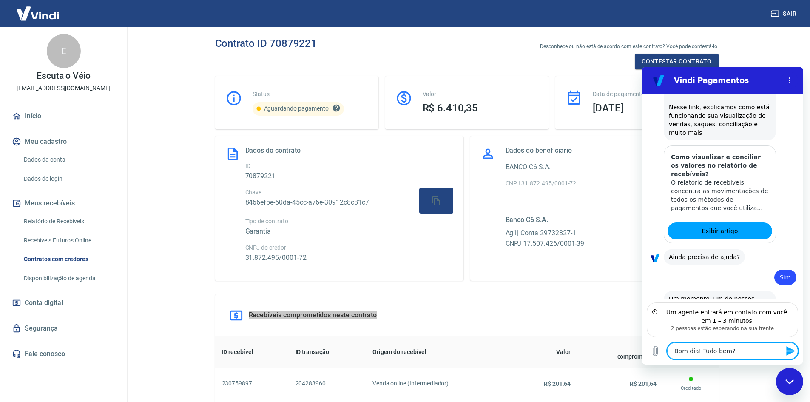
type textarea "x"
type textarea "Bom dia! Tudo bem?"
type textarea "x"
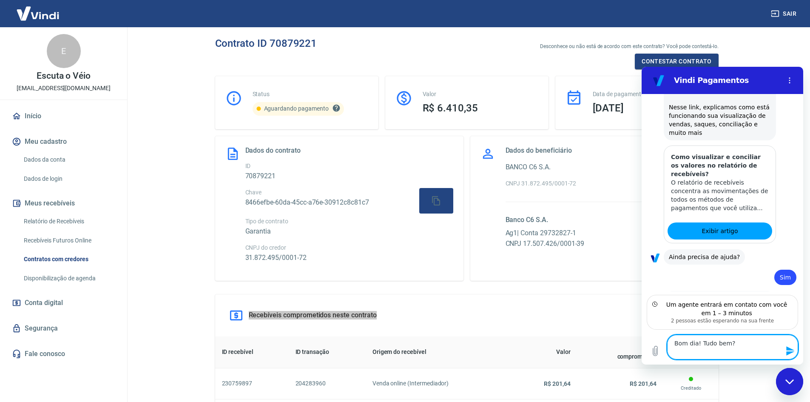
type textarea "Bom dia! Tudo bem?"
type textarea "x"
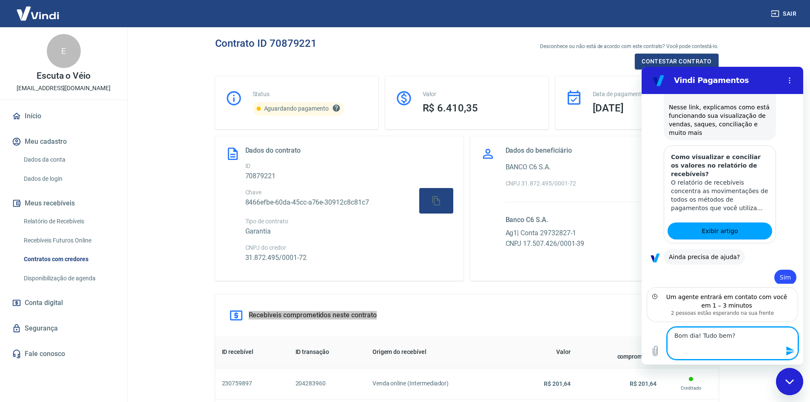
type textarea "Bom dia! Tudo bem? E"
type textarea "x"
type textarea "Bom dia! Tudo bem? Es"
type textarea "x"
type textarea "Bom dia! Tudo bem? Est"
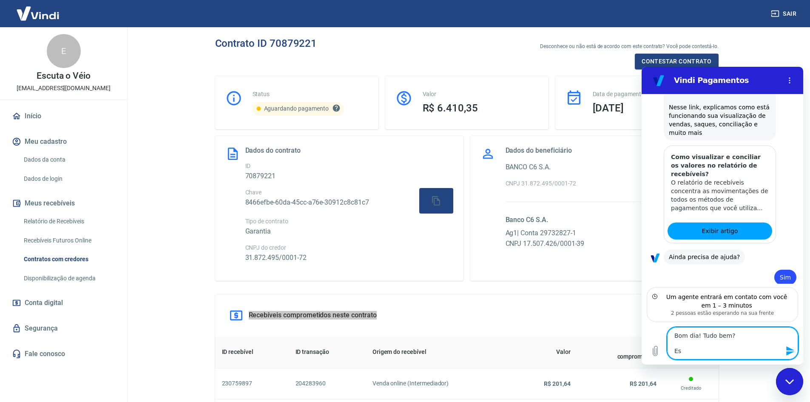
type textarea "x"
type textarea "Bom dia! Tudo bem? Esto"
type textarea "x"
type textarea "Bom dia! Tudo bem? [GEOGRAPHIC_DATA]"
type textarea "x"
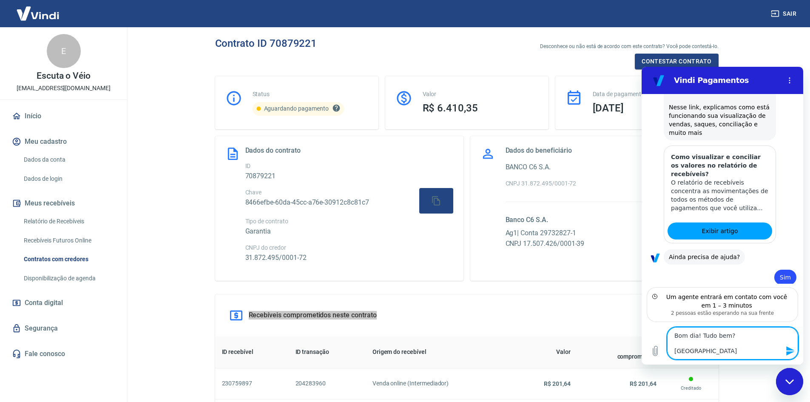
type textarea "Bom dia! Tudo bem? [GEOGRAPHIC_DATA]"
type textarea "x"
type textarea "Bom dia! Tudo bem? Estou f"
type textarea "x"
type textarea "Bom dia! Tudo bem? Estou fa"
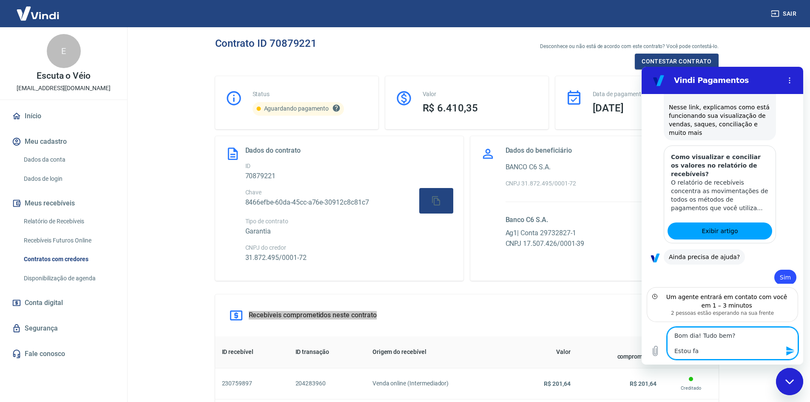
type textarea "x"
type textarea "Bom dia! Tudo bem? Estou faz"
type textarea "x"
type textarea "Bom dia! Tudo bem? Estou faze"
type textarea "x"
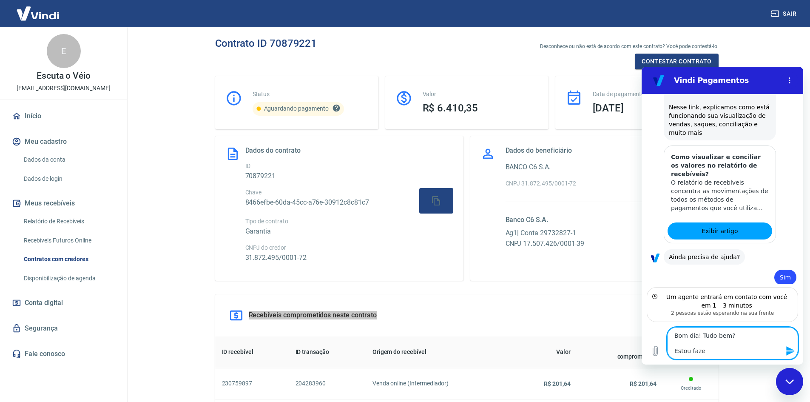
type textarea "Bom dia! Tudo bem? Estou fazen"
type textarea "x"
type textarea "Bom dia! Tudo bem? Estou fazend"
type textarea "x"
type textarea "Bom dia! Tudo bem? Estou fazendo"
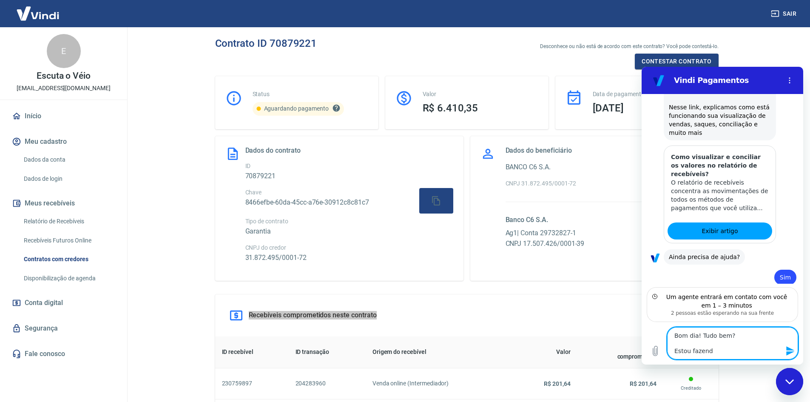
type textarea "x"
type textarea "Bom dia! Tudo bem? Estou fazendo"
type textarea "x"
type textarea "Bom dia! Tudo bem? Estou fazendo a"
type textarea "x"
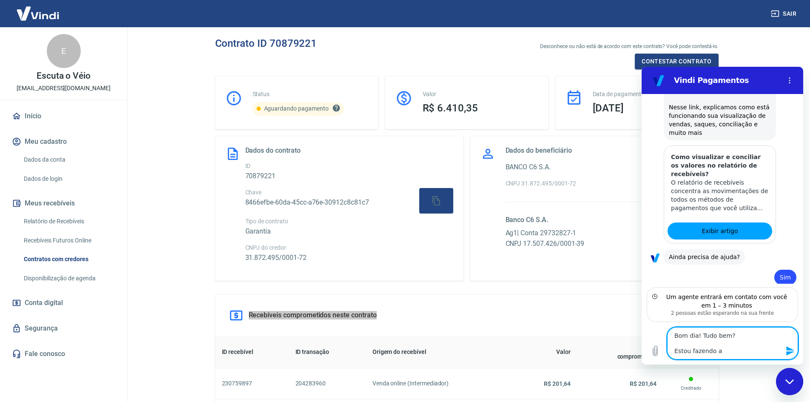
type textarea "Bom dia! Tudo bem? Estou fazendo a"
type textarea "x"
type textarea "Bom dia! Tudo bem? Estou fazendo a c"
type textarea "x"
type textarea "Bom dia! Tudo bem? Estou fazendo a co"
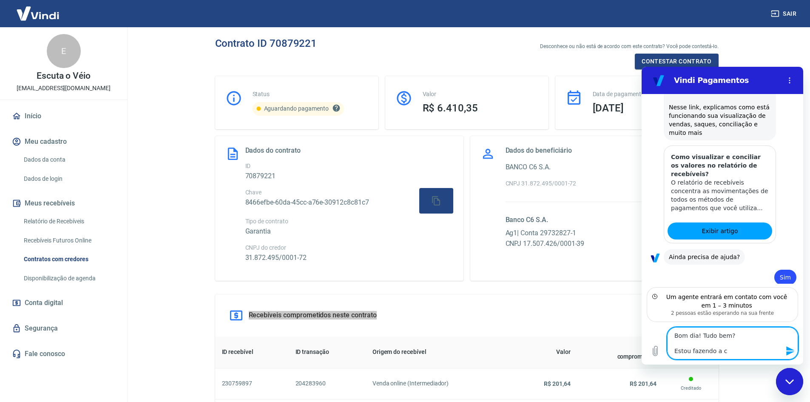
type textarea "x"
type textarea "Bom dia! Tudo bem? Estou fazendo a con"
type textarea "x"
type textarea "Bom dia! Tudo bem? Estou fazendo a conc"
type textarea "x"
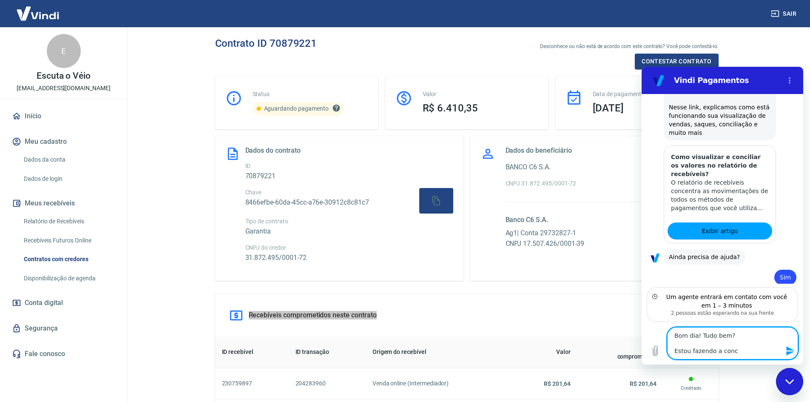
type textarea "Bom dia! Tudo bem? Estou fazendo a conci"
type textarea "x"
type textarea "Bom dia! Tudo bem? Estou fazendo a concil"
type textarea "x"
type textarea "Bom dia! Tudo bem? Estou fazendo a concili"
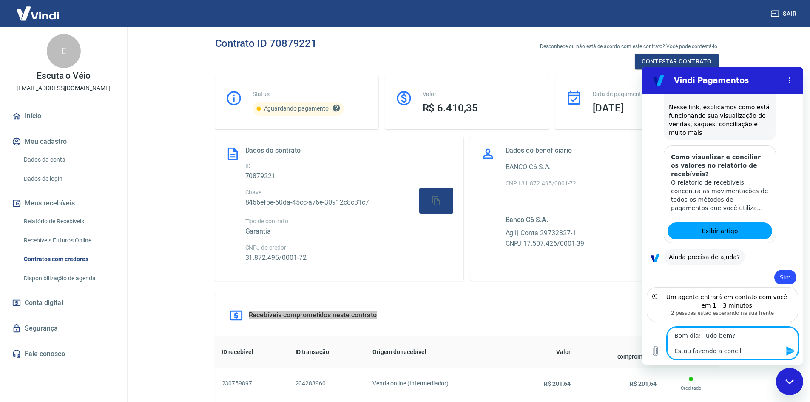
type textarea "x"
type textarea "Bom dia! Tudo bem? Estou fazendo a concilia"
type textarea "x"
type textarea "Bom dia! Tudo bem? Estou fazendo a conciliaç"
type textarea "x"
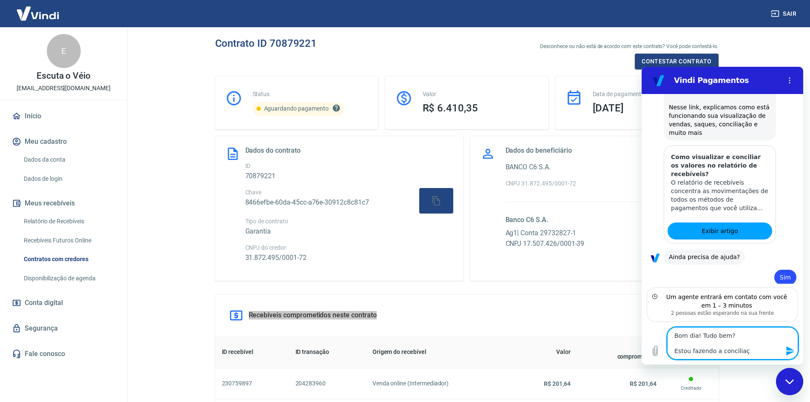
type textarea "Bom dia! Tudo bem? Estou fazendo a conciliaçã"
type textarea "x"
type textarea "Bom dia! Tudo bem? Estou fazendo a conciliação"
type textarea "x"
type textarea "Bom dia! Tudo bem? Estou fazendo a conciliação"
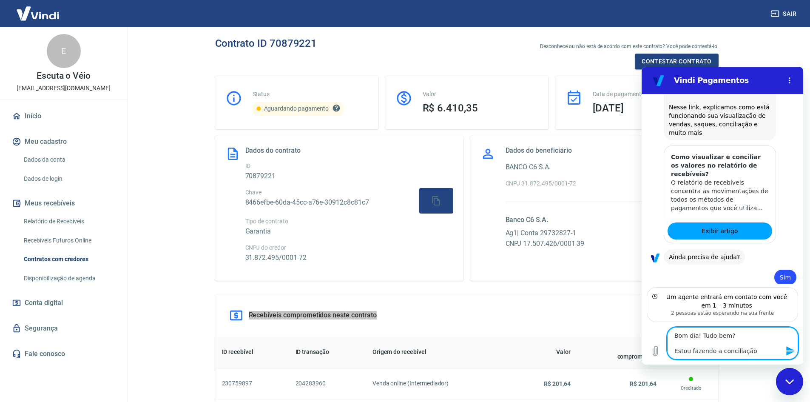
type textarea "x"
type textarea "Bom dia! Tudo bem? Estou fazendo a conciliação d"
type textarea "x"
type textarea "Bom dia! Tudo bem? Estou fazendo a conciliação do"
type textarea "x"
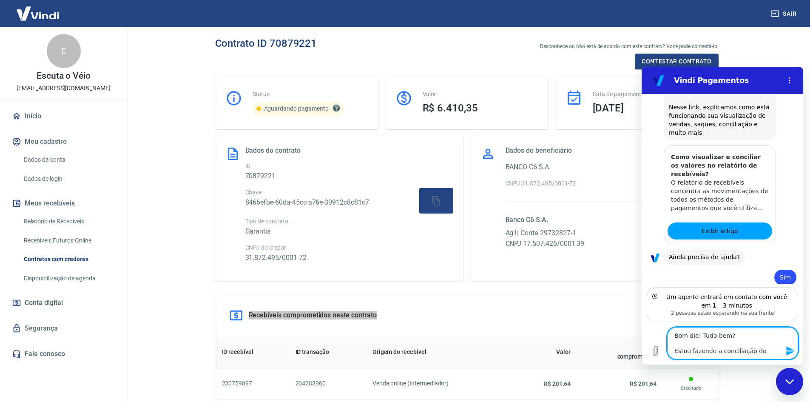
type textarea "Bom dia! Tudo bem? Estou fazendo a conciliação dos"
type textarea "x"
type textarea "Bom dia! Tudo bem? Estou fazendo a conciliação dos"
type textarea "x"
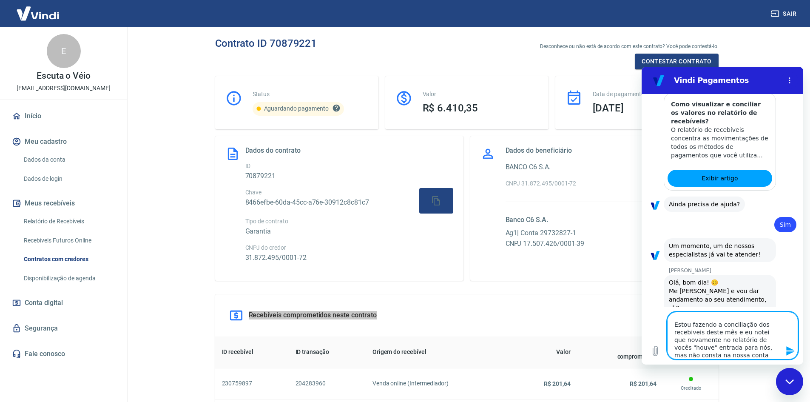
scroll to position [1011, 0]
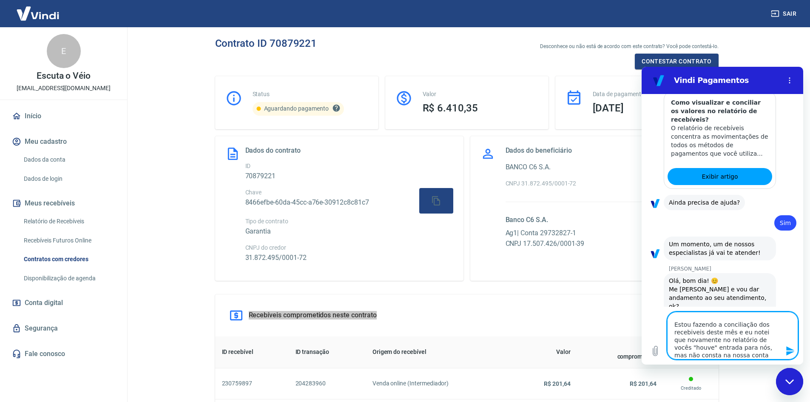
click at [694, 343] on textarea "Bom dia! Tudo bem? Estou fazendo a conciliação dos recebiveis deste mês e eu no…" at bounding box center [732, 336] width 131 height 48
click at [697, 346] on textarea "Bom dia! Tudo bem? Estou fazendo a conciliação dos recebiveis deste mês e eu no…" at bounding box center [732, 336] width 131 height 48
click at [714, 347] on textarea "Bom dia! Tudo bem? Estou fazendo a conciliação dos recebiveis deste mês e eu no…" at bounding box center [732, 336] width 131 height 48
click at [788, 351] on icon "Enviar mensagem" at bounding box center [791, 351] width 10 height 10
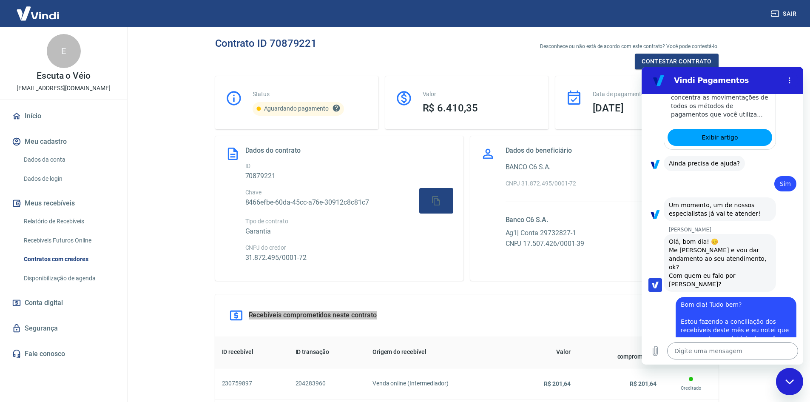
scroll to position [1052, 0]
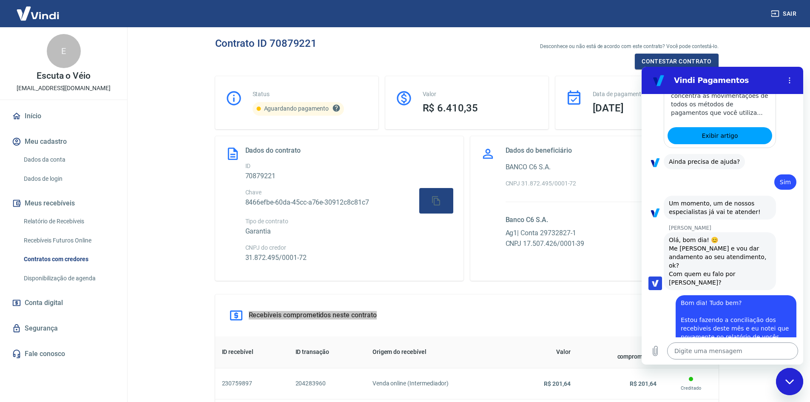
click at [701, 351] on textarea at bounding box center [732, 350] width 131 height 17
click at [661, 354] on button "Carregar arquivo" at bounding box center [655, 350] width 17 height 17
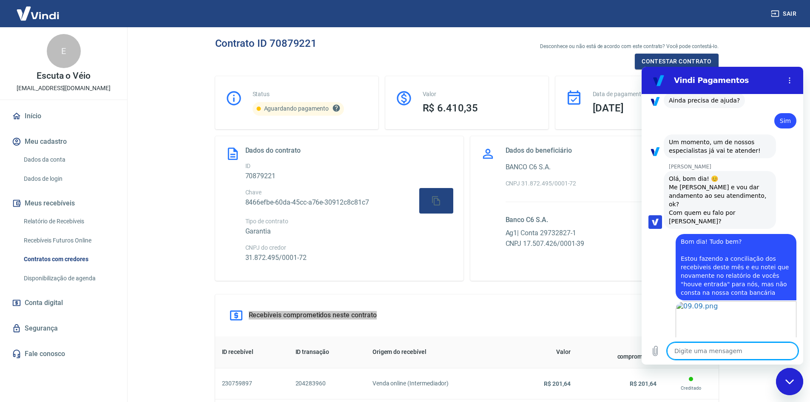
scroll to position [1115, 0]
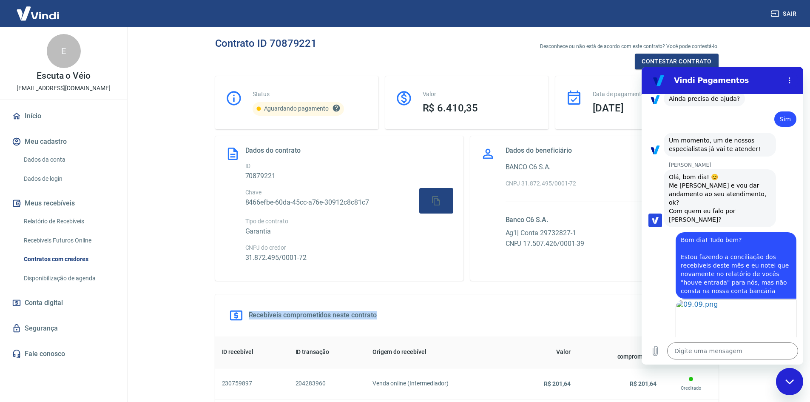
click at [585, 315] on div "Recebíveis comprometidos neste contrato" at bounding box center [467, 315] width 504 height 42
click at [182, 224] on main "Contrato ID 70879221 Desconhece ou não está de acordo com este contrato? Você p…" at bounding box center [466, 214] width 687 height 375
click at [659, 353] on icon "Carregar arquivo" at bounding box center [655, 351] width 10 height 10
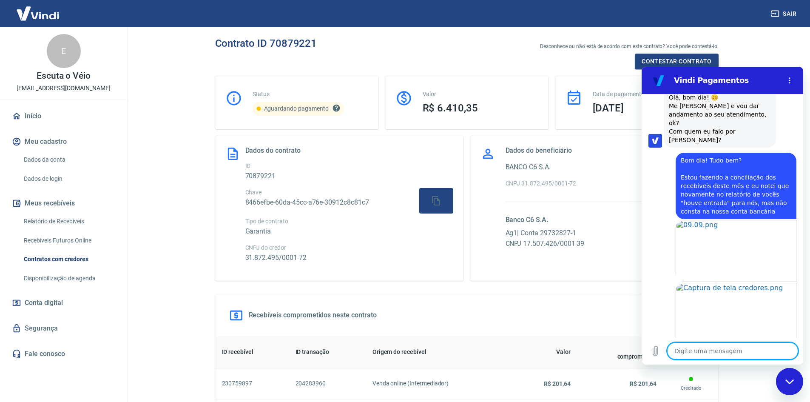
scroll to position [1236, 0]
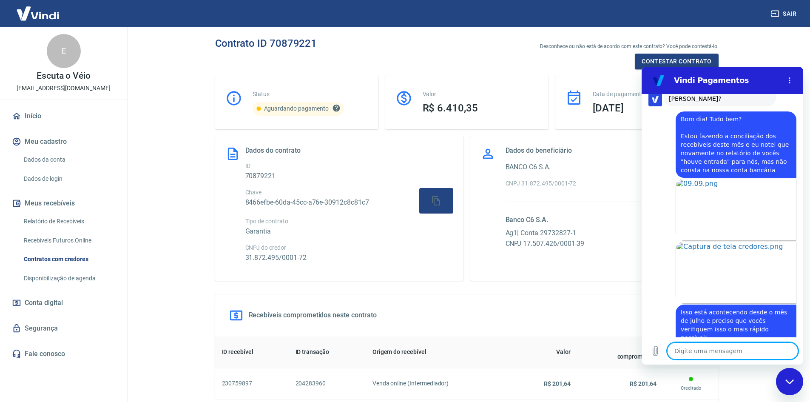
click at [746, 350] on textarea at bounding box center [732, 350] width 131 height 17
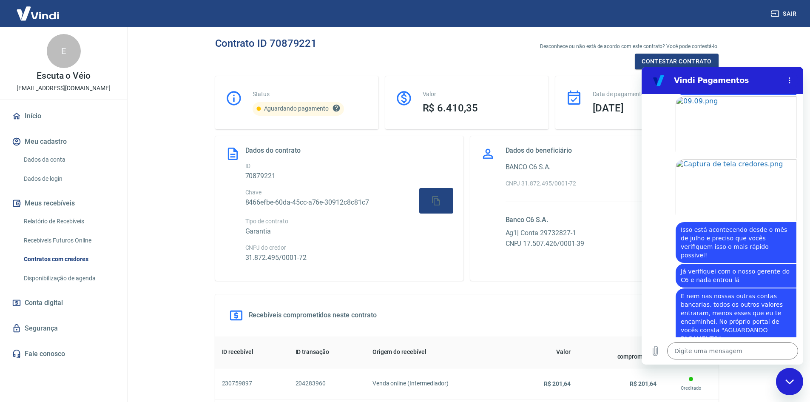
scroll to position [154, 0]
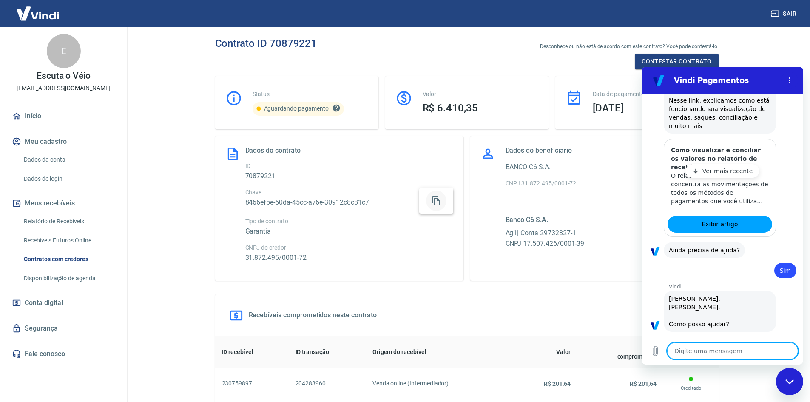
click at [430, 200] on button "button" at bounding box center [436, 201] width 20 height 20
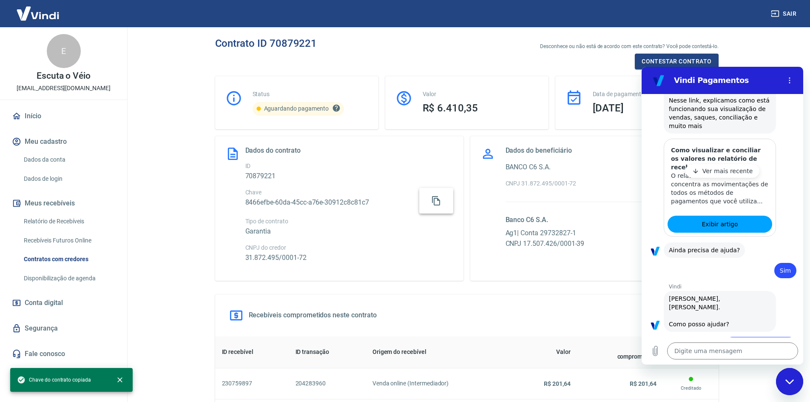
click at [421, 313] on div "Recebíveis comprometidos neste contrato" at bounding box center [467, 315] width 504 height 42
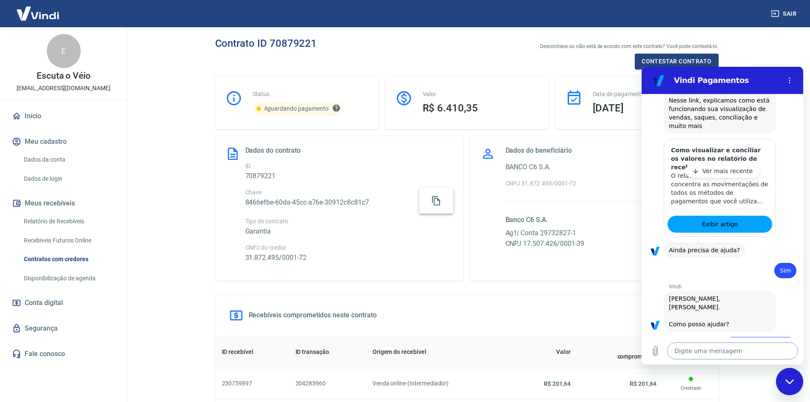
click at [681, 354] on textarea at bounding box center [732, 350] width 131 height 17
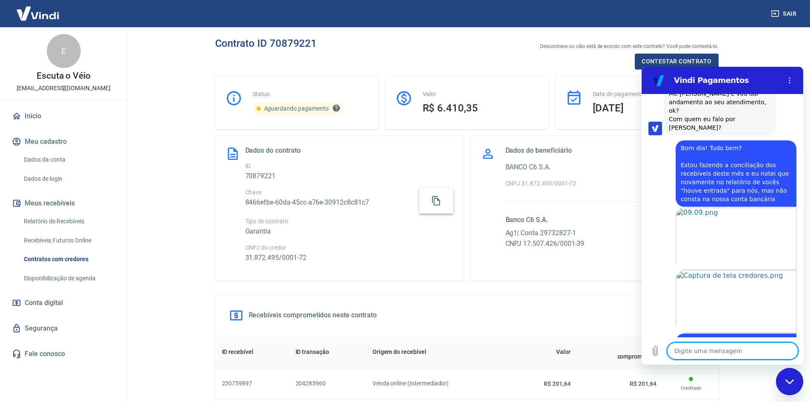
scroll to position [1347, 0]
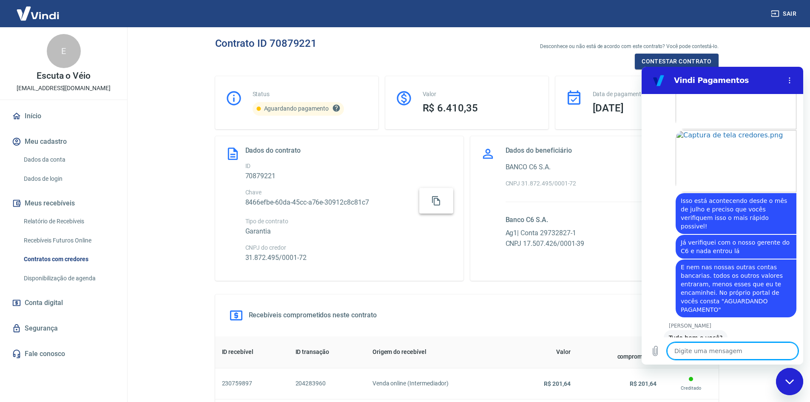
drag, startPoint x: 801, startPoint y: 156, endPoint x: 1446, endPoint y: 391, distance: 686.2
click at [711, 355] on textarea at bounding box center [732, 350] width 131 height 17
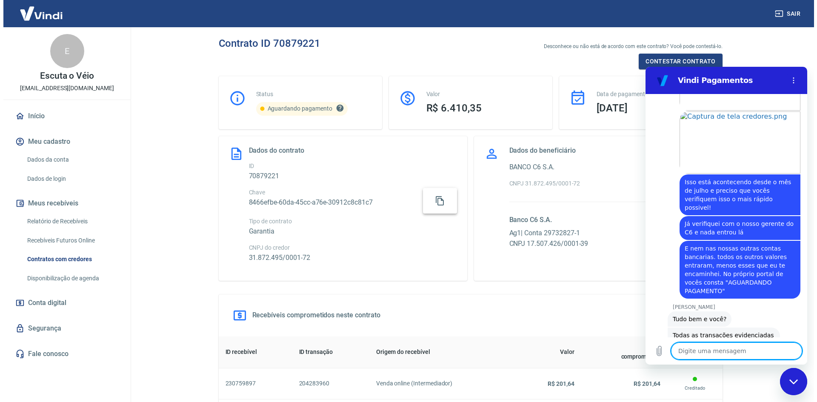
scroll to position [1368, 0]
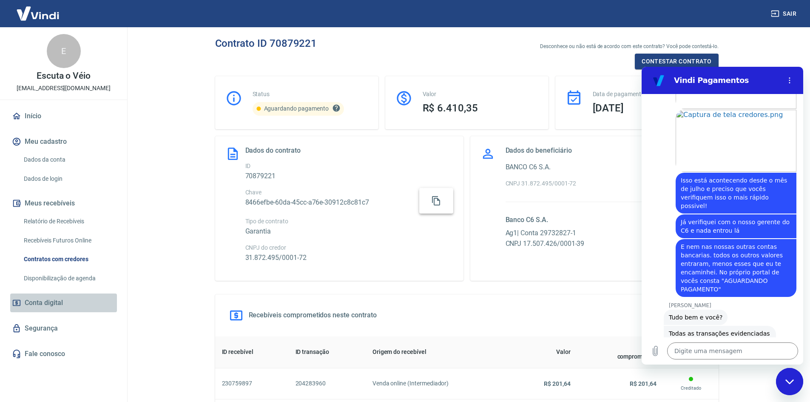
click at [49, 299] on span "Conta digital" at bounding box center [44, 303] width 38 height 12
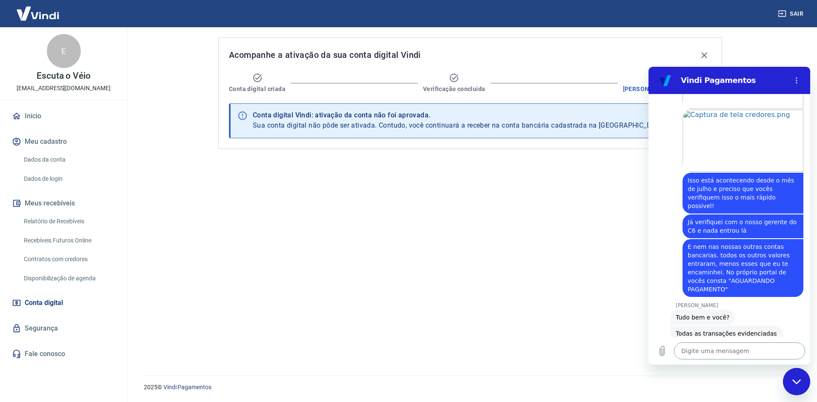
click at [722, 348] on textarea at bounding box center [739, 350] width 131 height 17
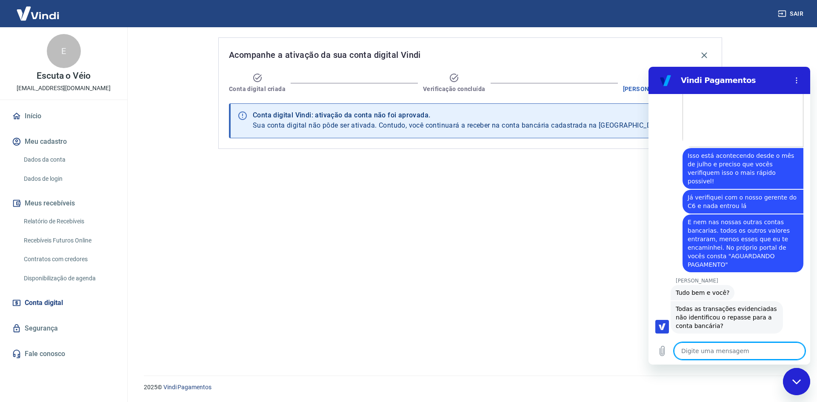
scroll to position [1463, 0]
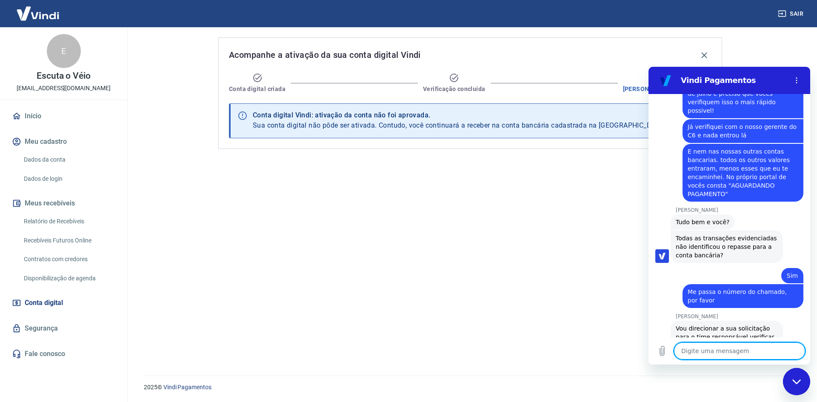
click at [736, 357] on textarea at bounding box center [739, 350] width 131 height 17
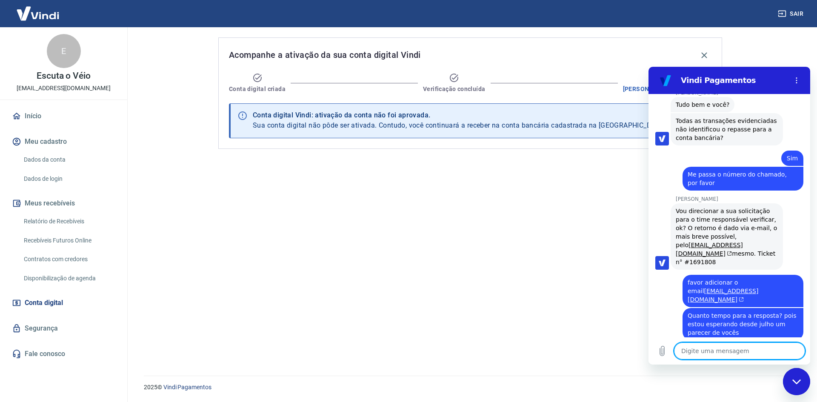
scroll to position [1582, 0]
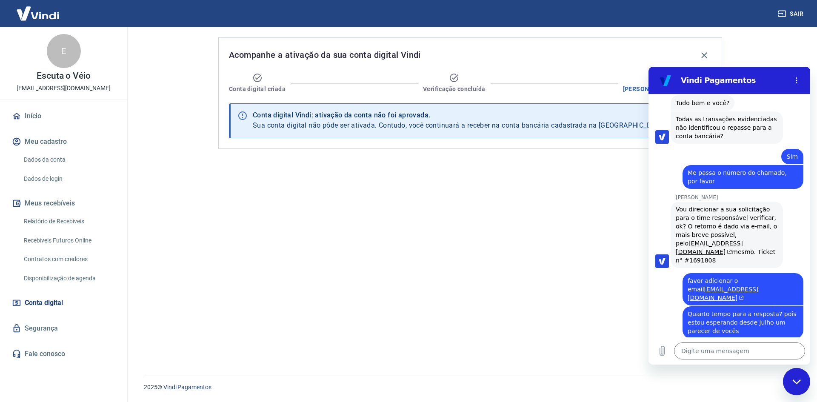
drag, startPoint x: 185, startPoint y: 167, endPoint x: 337, endPoint y: 237, distance: 167.7
click at [185, 167] on main "Acompanhe a ativação da sua conta digital Vindi Conta digital criada Verificaçã…" at bounding box center [469, 214] width 693 height 375
click at [660, 351] on icon "Carregar arquivo" at bounding box center [662, 351] width 5 height 10
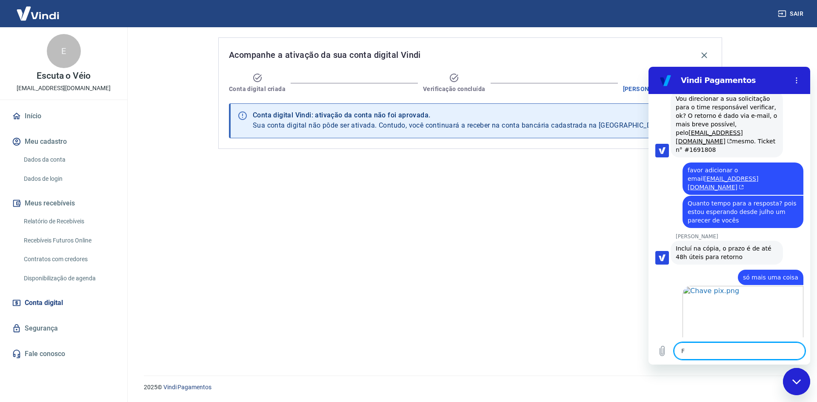
scroll to position [1694, 0]
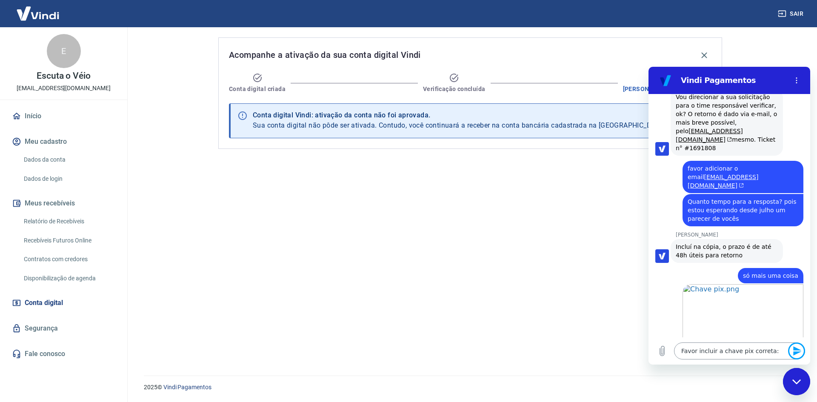
click at [773, 355] on textarea "Favor incluir a chave pix correta:" at bounding box center [739, 350] width 131 height 17
paste textarea "6b8efab1-23fa-406e-afa9-da00bd3e34bb"
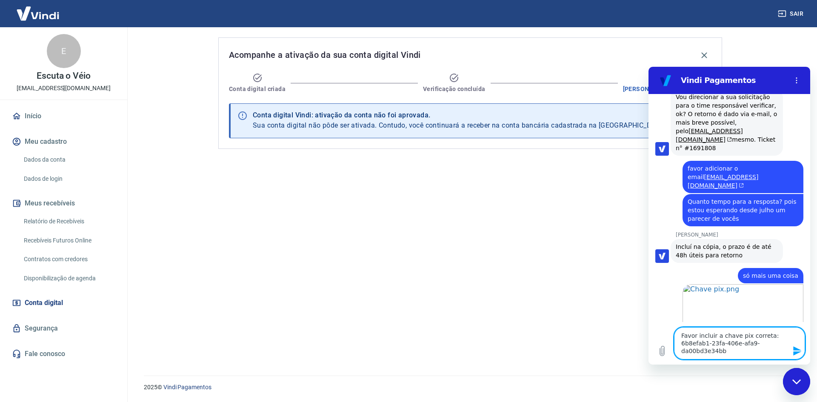
click at [795, 351] on icon "Enviar mensagem" at bounding box center [797, 351] width 10 height 10
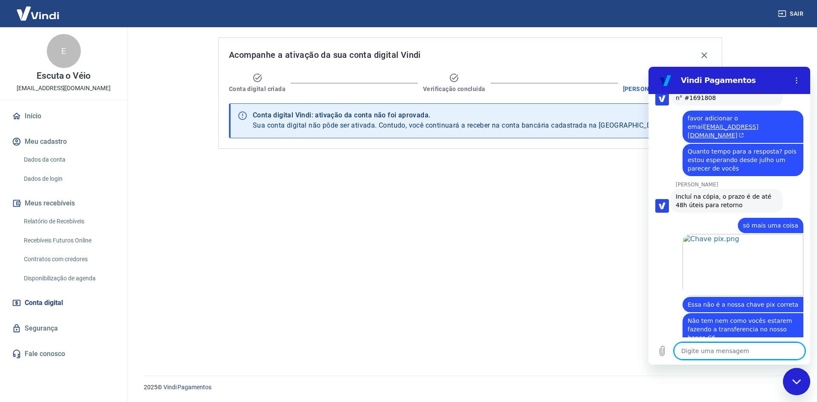
scroll to position [1744, 0]
click at [791, 350] on textarea at bounding box center [739, 350] width 131 height 17
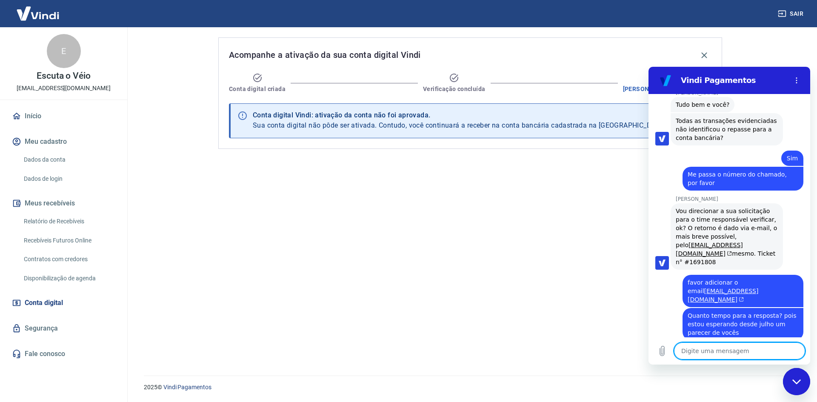
scroll to position [1569, 0]
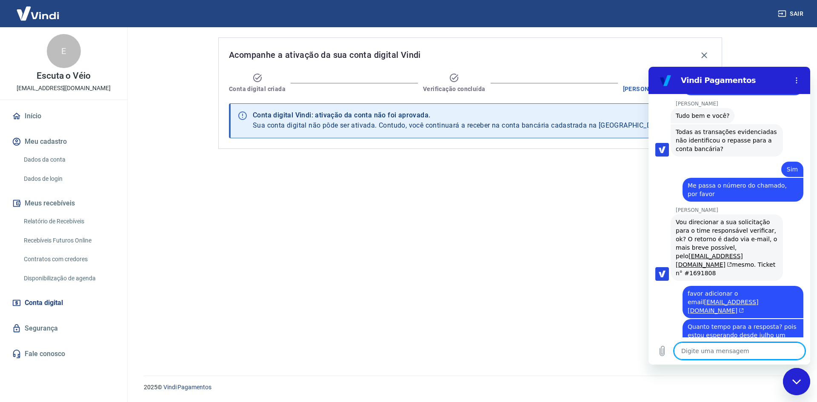
drag, startPoint x: 809, startPoint y: 314, endPoint x: 1458, endPoint y: 363, distance: 651.0
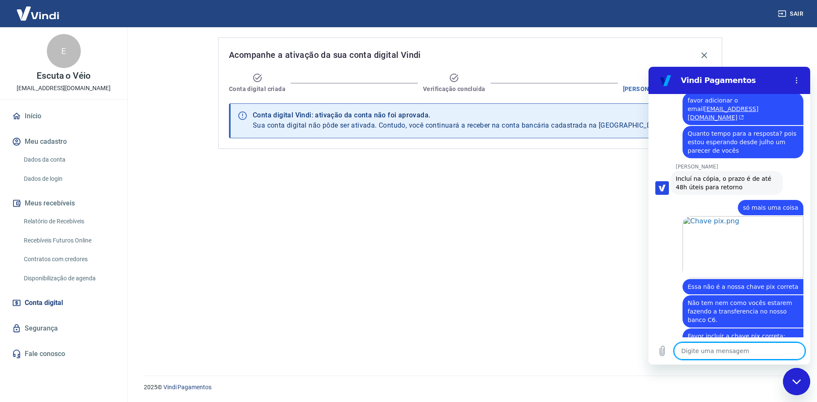
scroll to position [1764, 0]
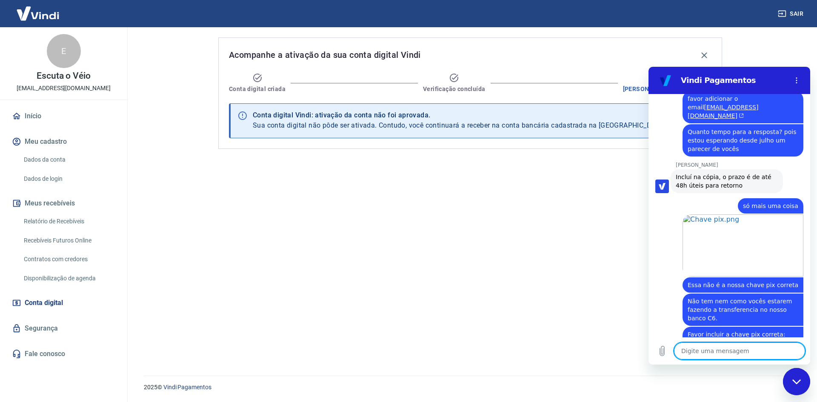
click at [717, 345] on textarea at bounding box center [739, 350] width 131 height 17
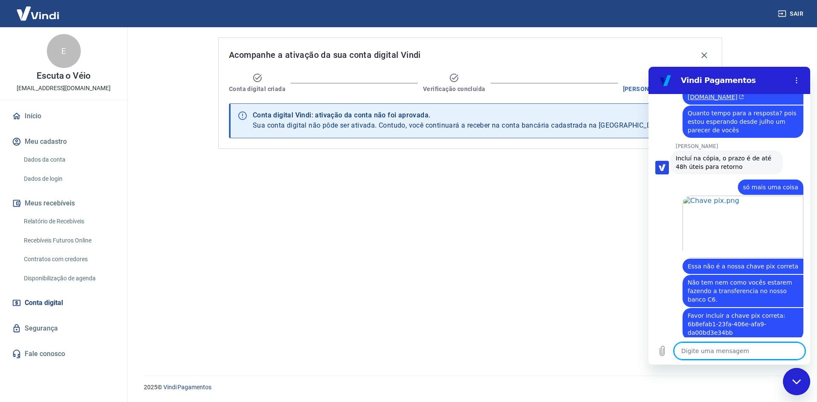
scroll to position [1785, 0]
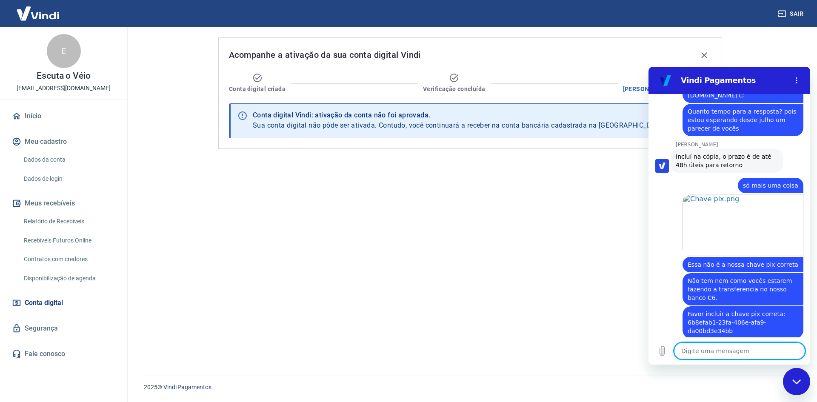
click at [474, 296] on div "Acompanhe a ativação da sua conta digital Vindi Conta digital criada Verificaçã…" at bounding box center [470, 196] width 524 height 338
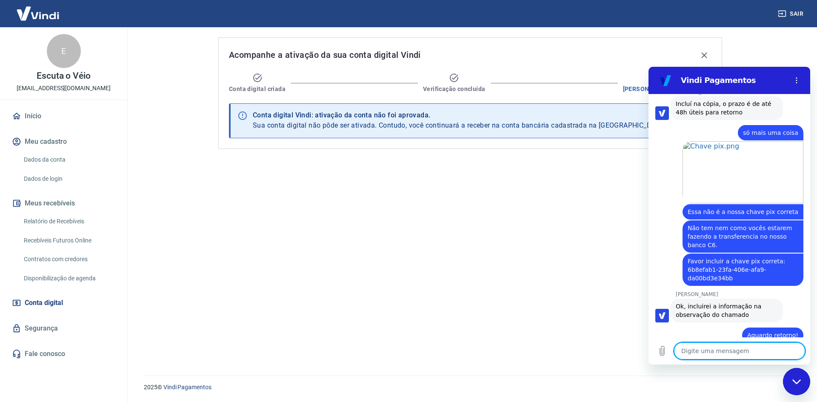
click at [745, 352] on textarea at bounding box center [739, 350] width 131 height 17
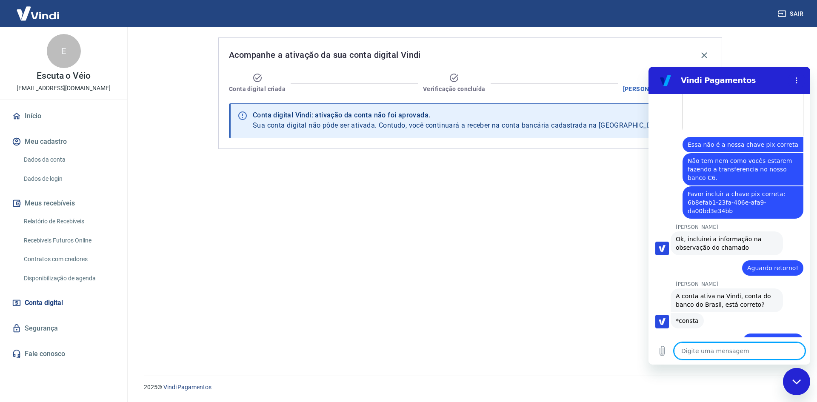
scroll to position [1906, 0]
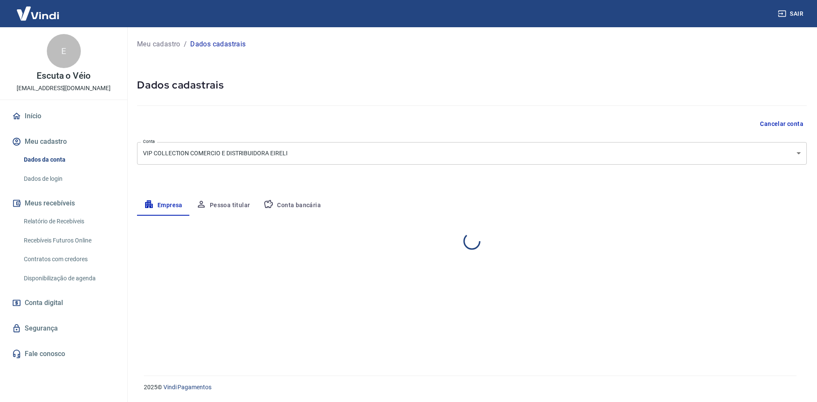
select select "SP"
select select "business"
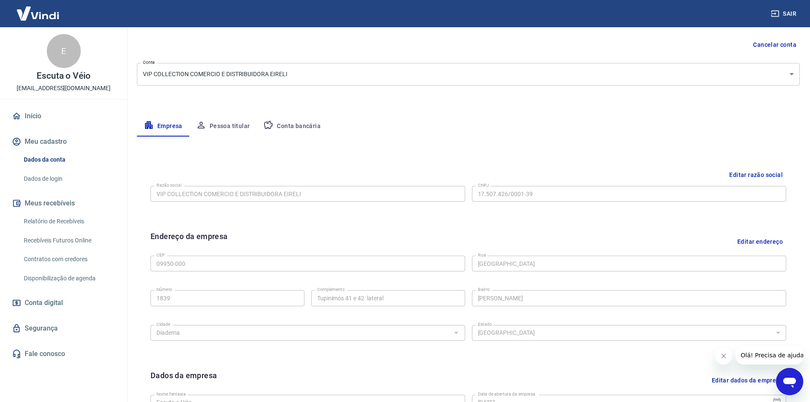
scroll to position [85, 0]
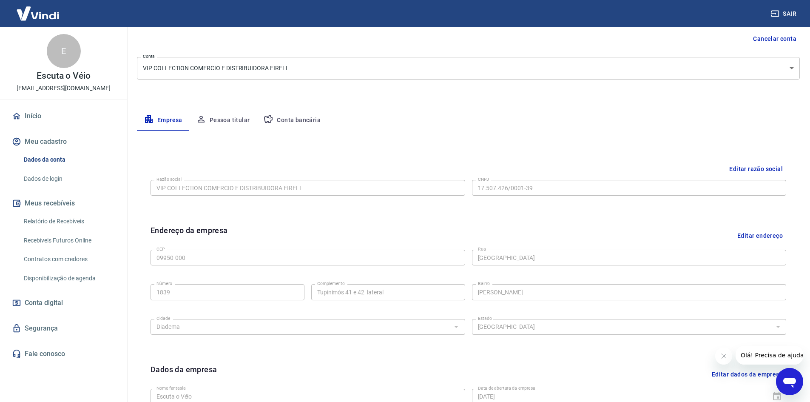
click at [299, 119] on button "Conta bancária" at bounding box center [292, 120] width 71 height 20
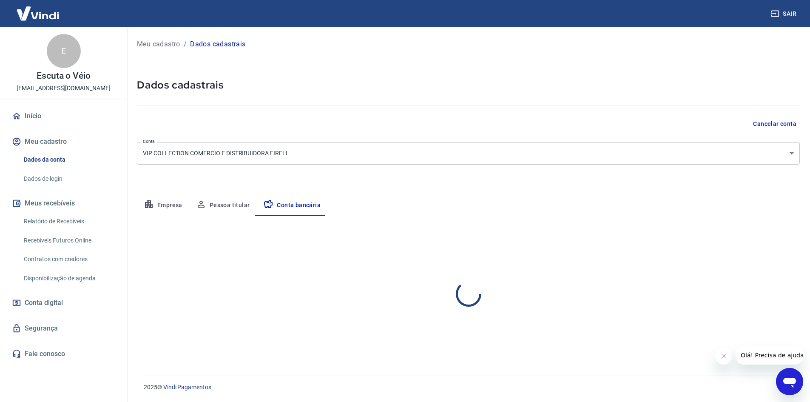
scroll to position [0, 0]
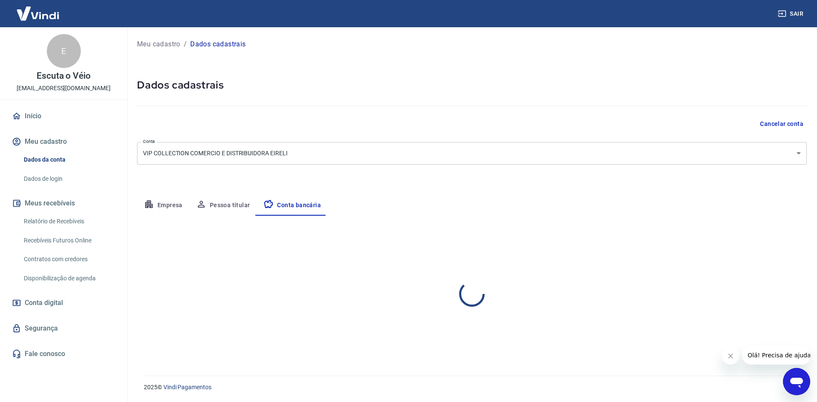
select select "1"
click at [47, 173] on link "Dados de login" at bounding box center [68, 178] width 97 height 17
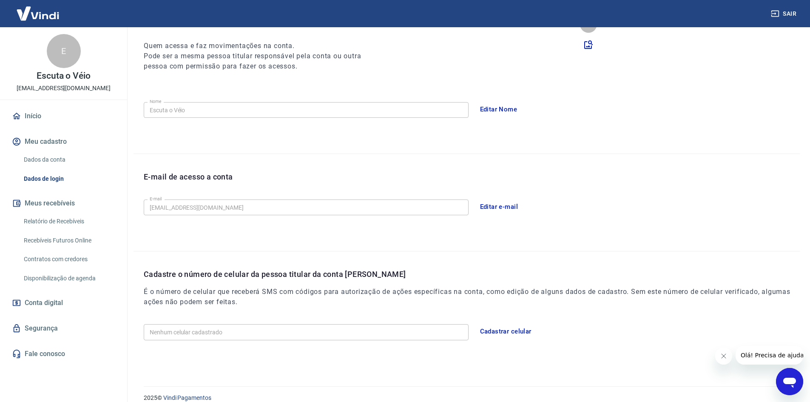
scroll to position [114, 0]
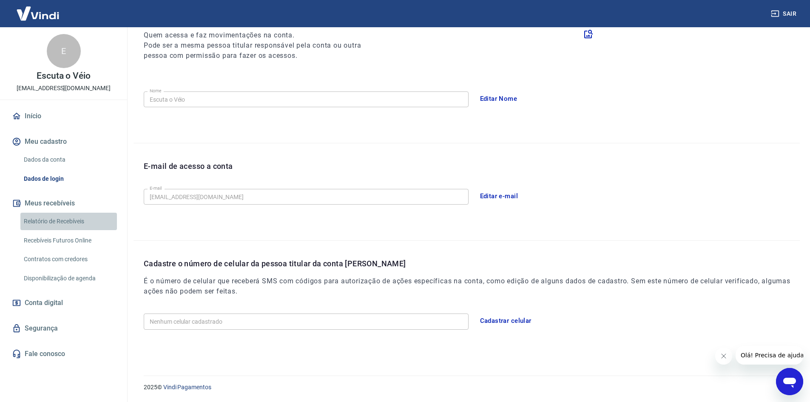
click at [45, 223] on link "Relatório de Recebíveis" at bounding box center [68, 221] width 97 height 17
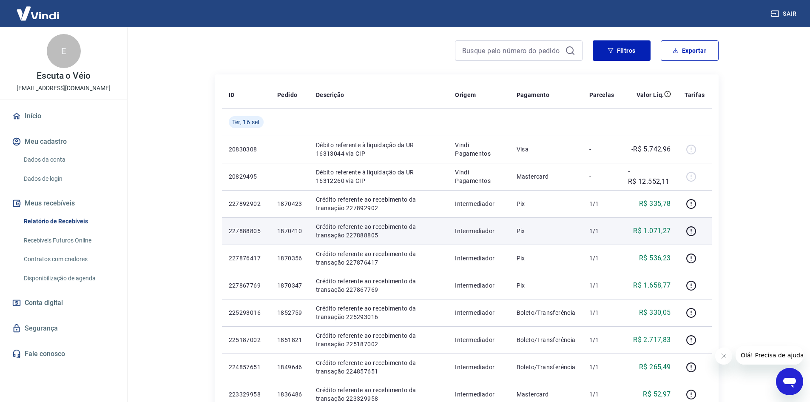
scroll to position [43, 0]
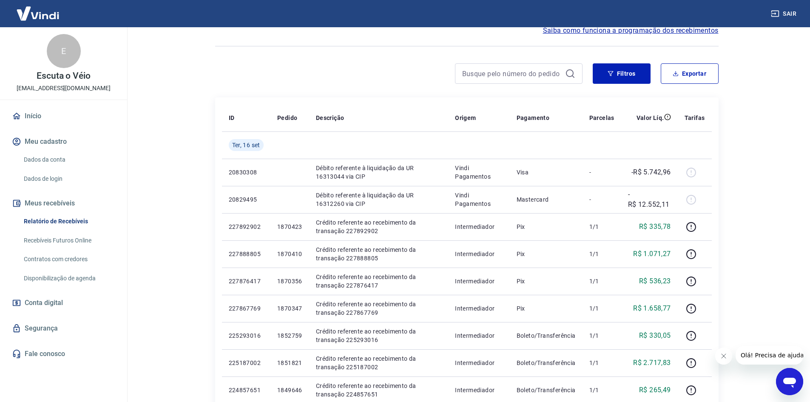
click at [79, 241] on link "Recebíveis Futuros Online" at bounding box center [68, 240] width 97 height 17
click at [53, 281] on link "Disponibilização de agenda" at bounding box center [68, 278] width 97 height 17
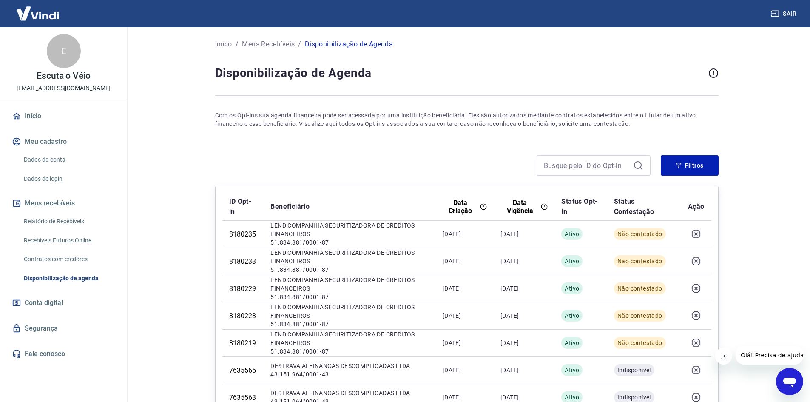
click at [40, 258] on link "Contratos com credores" at bounding box center [68, 259] width 97 height 17
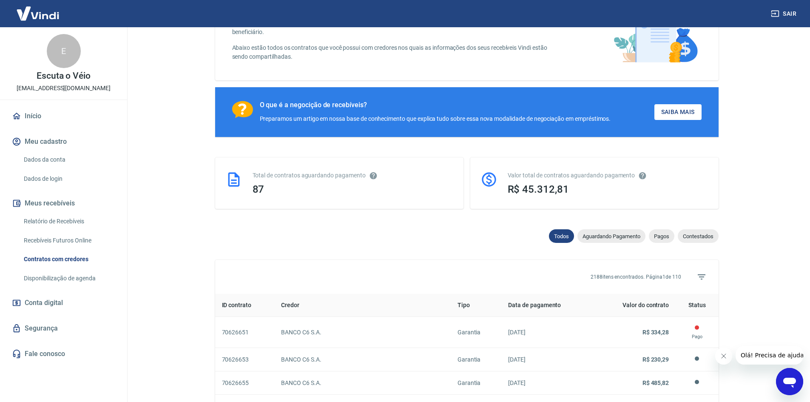
scroll to position [85, 0]
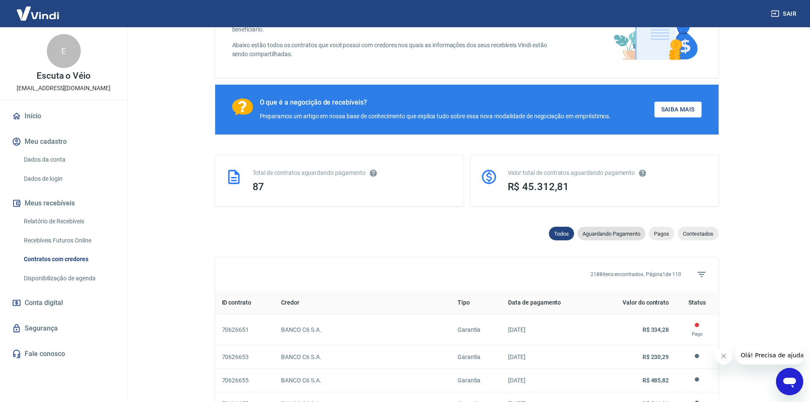
click at [634, 236] on span "Aguardando Pagamento" at bounding box center [612, 234] width 68 height 6
select select "waiting_payment"
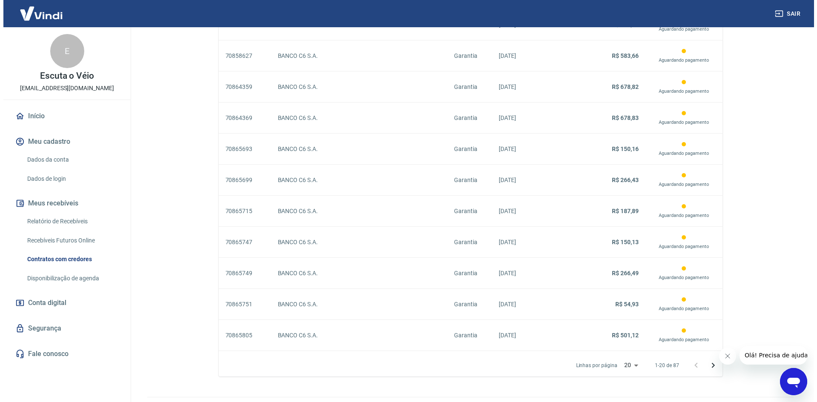
scroll to position [694, 0]
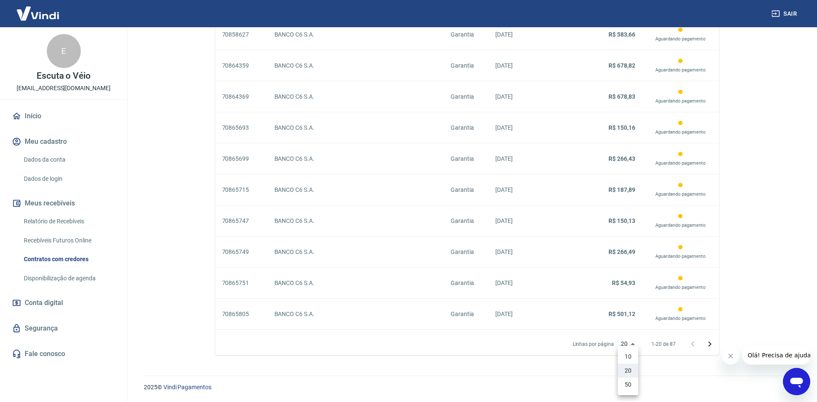
click at [624, 387] on li "50" at bounding box center [628, 385] width 20 height 14
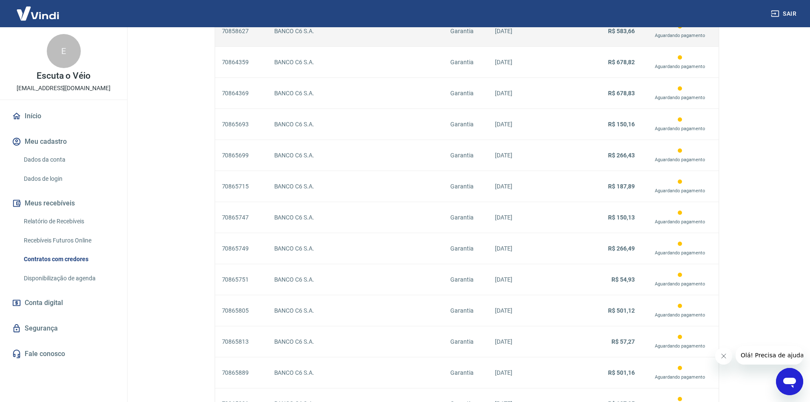
scroll to position [1366, 0]
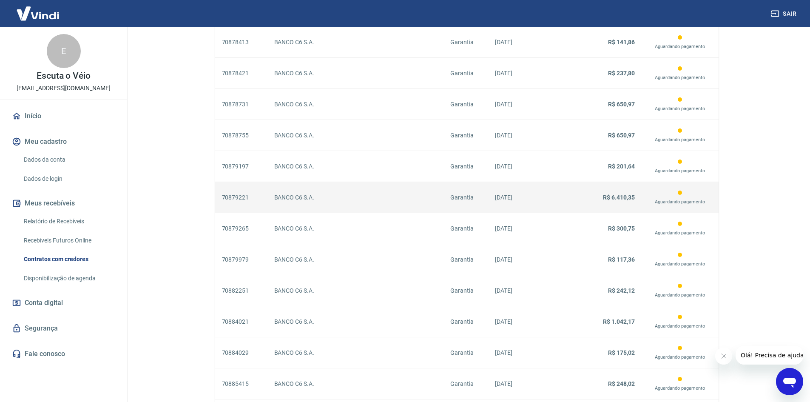
click at [326, 202] on p "BANCO C6 S.A." at bounding box center [355, 197] width 163 height 9
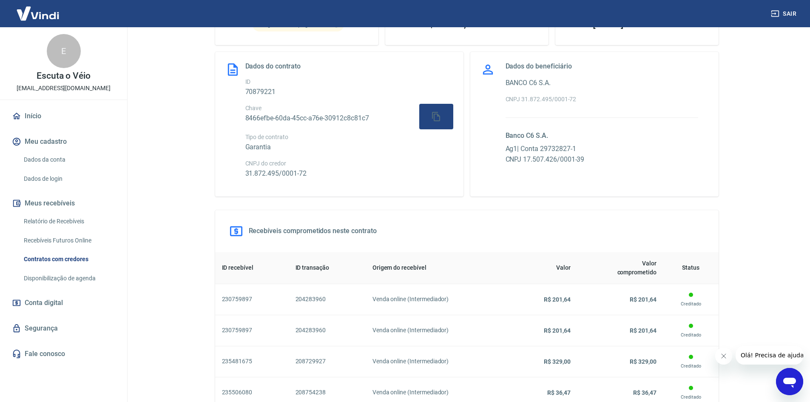
scroll to position [85, 0]
click at [426, 111] on div "button" at bounding box center [436, 116] width 20 height 20
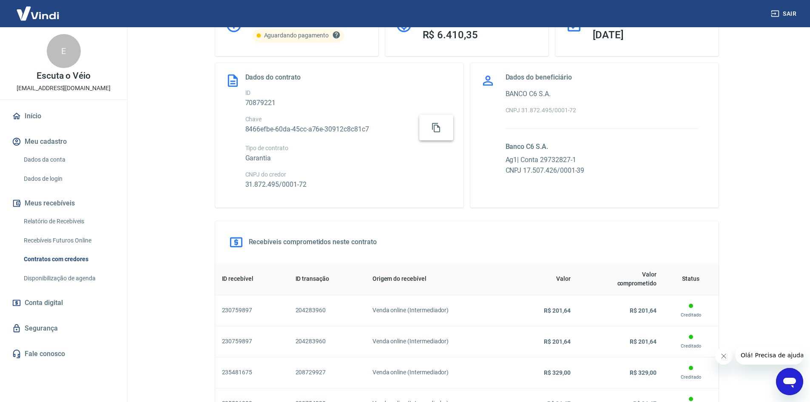
scroll to position [0, 0]
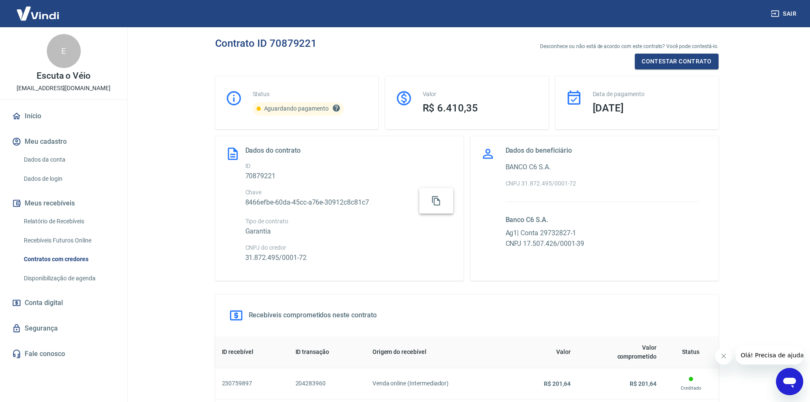
drag, startPoint x: 148, startPoint y: 220, endPoint x: 231, endPoint y: 84, distance: 159.1
click at [148, 220] on main "Contrato ID 70879221 Desconhece ou não está de acordo com este contrato? Você p…" at bounding box center [466, 214] width 687 height 375
